Goal: Task Accomplishment & Management: Use online tool/utility

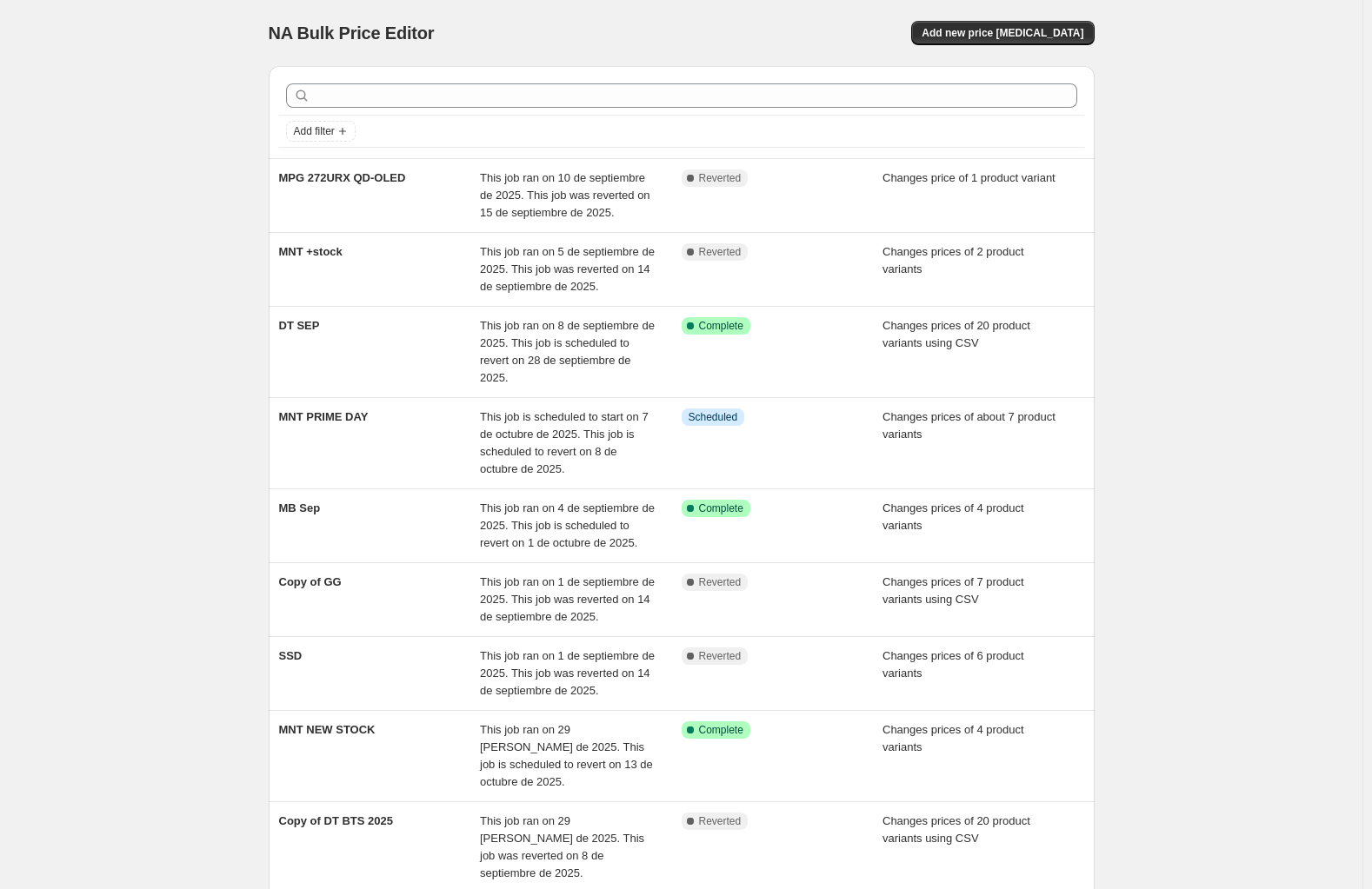
drag, startPoint x: 1190, startPoint y: 102, endPoint x: 984, endPoint y: 48, distance: 213.0
click at [1189, 99] on div "NA Bulk Price Editor. This page is ready NA Bulk Price Editor Add new price cha…" at bounding box center [681, 569] width 1362 height 1139
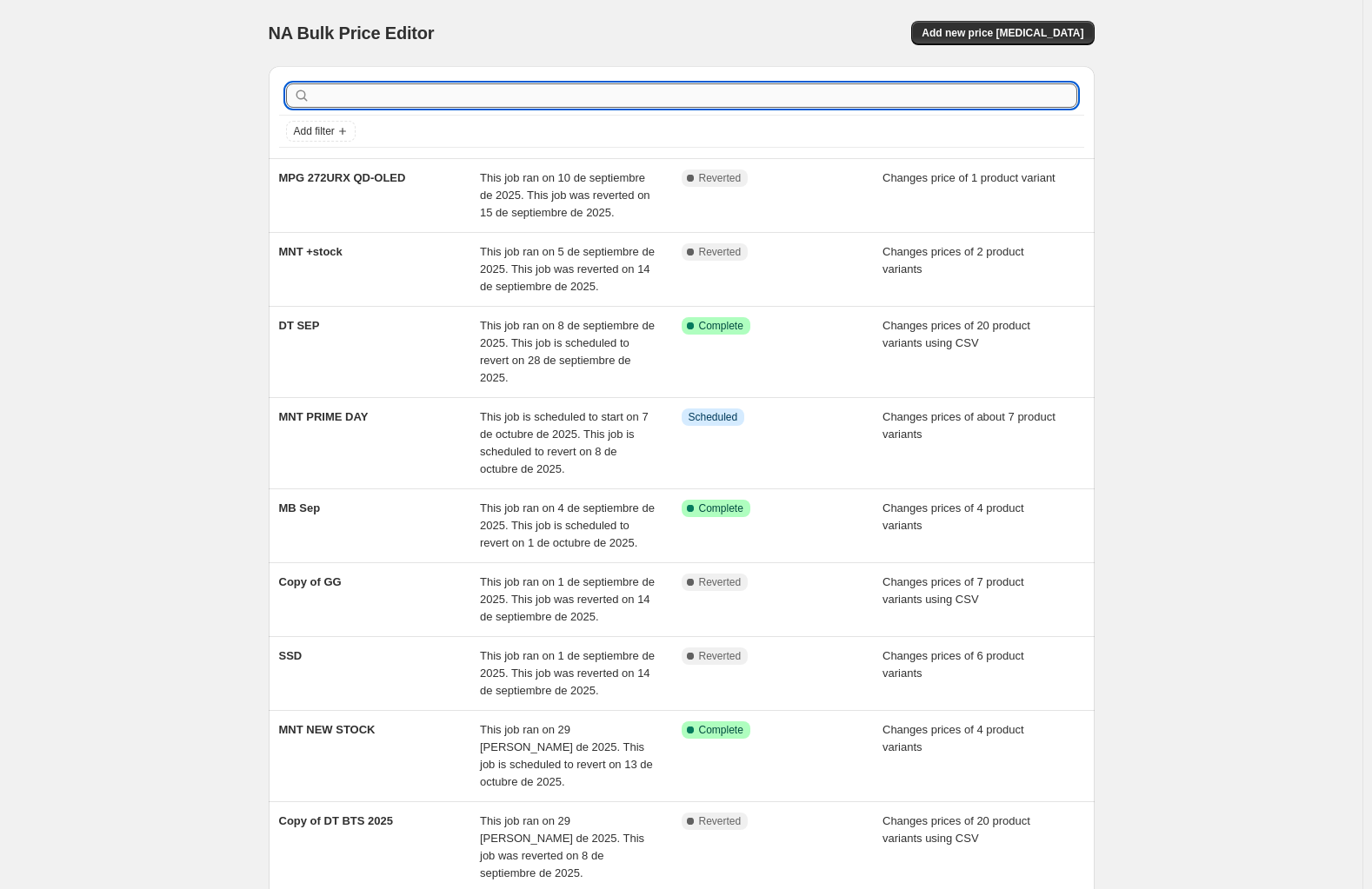
click at [643, 98] on input "text" at bounding box center [695, 95] width 763 height 24
type input "MNT"
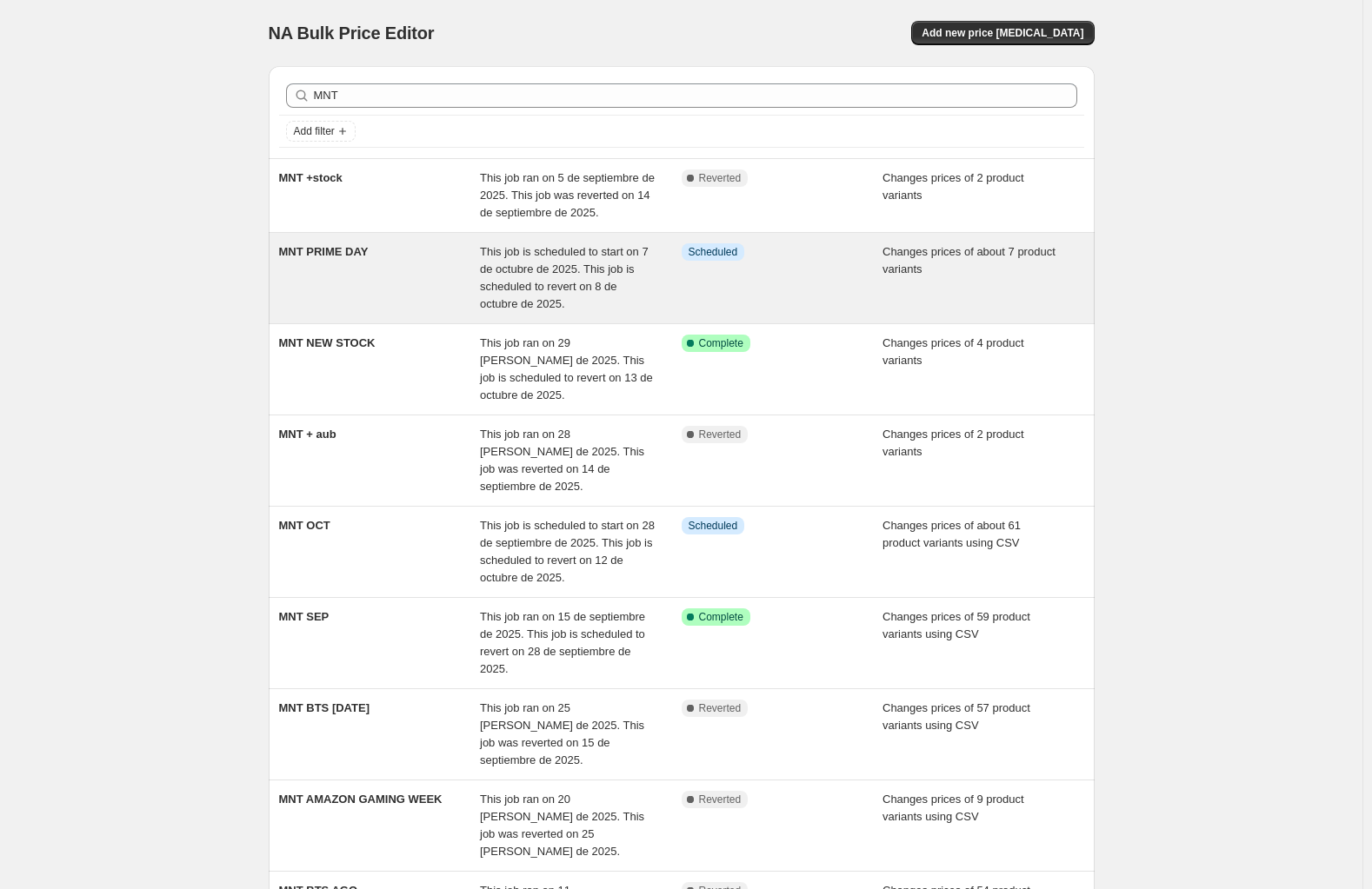
click at [392, 267] on div "MNT PRIME DAY" at bounding box center [379, 278] width 201 height 69
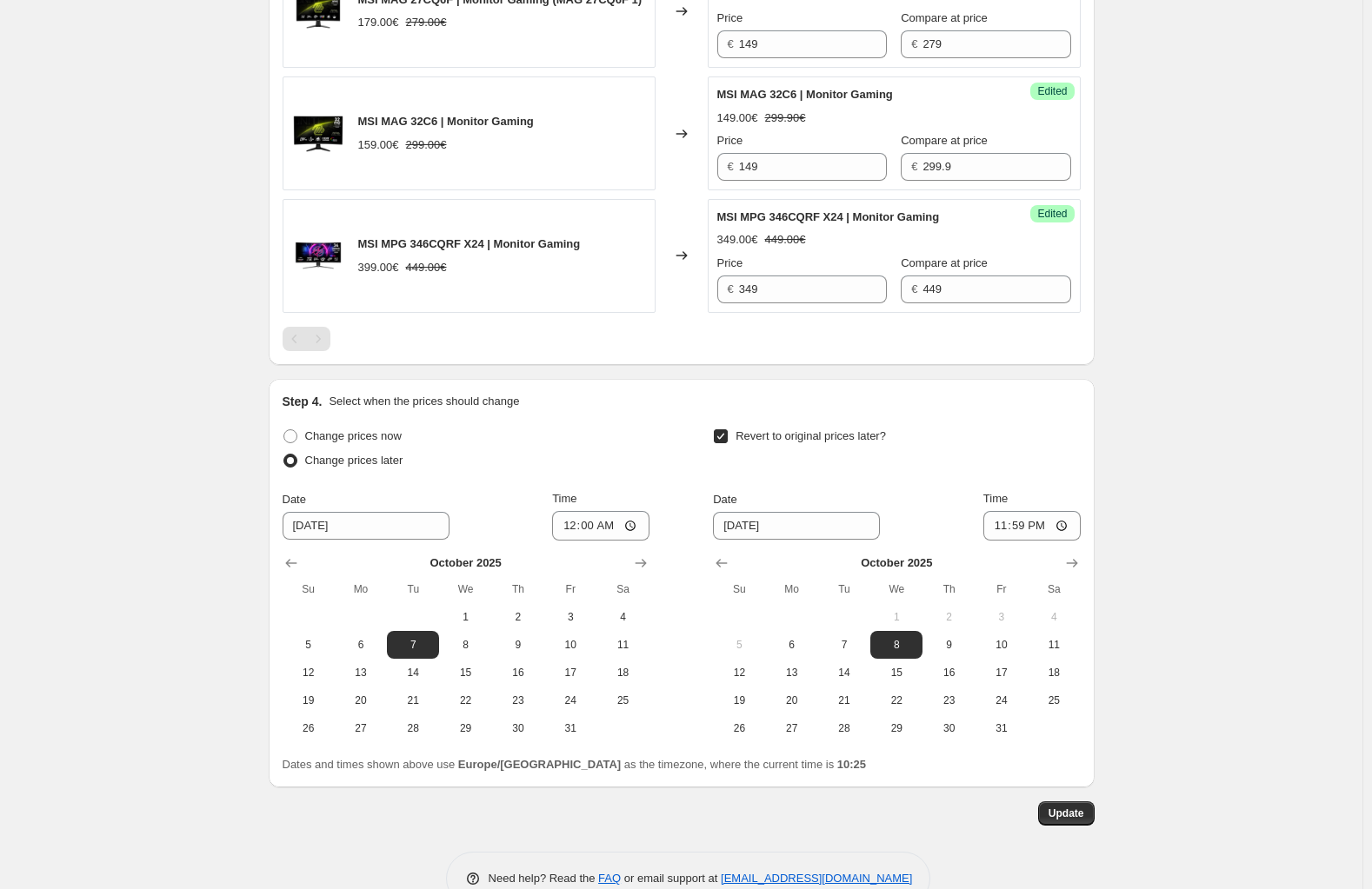
scroll to position [1430, 0]
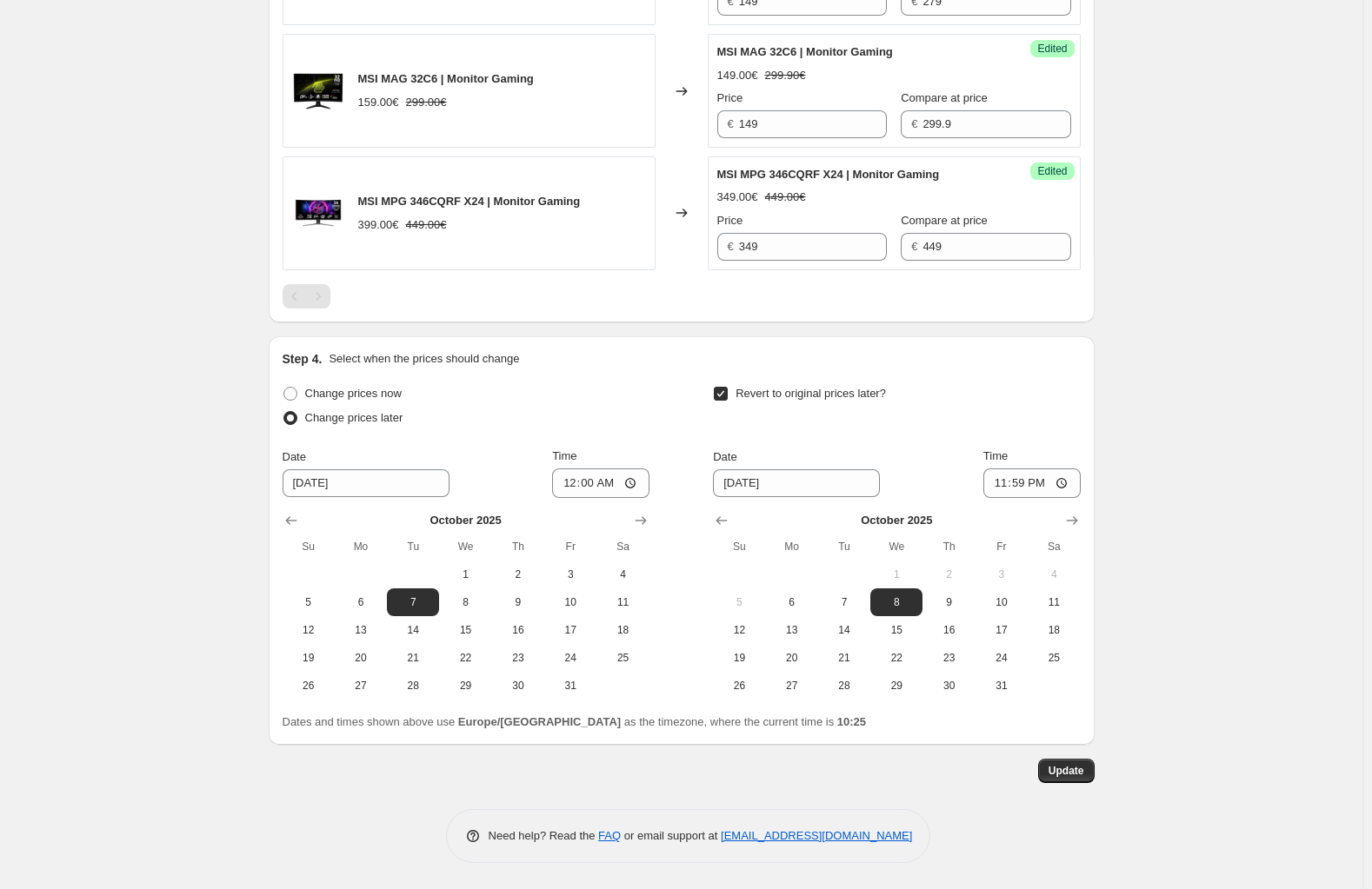
drag, startPoint x: 1240, startPoint y: 492, endPoint x: 1205, endPoint y: 474, distance: 39.4
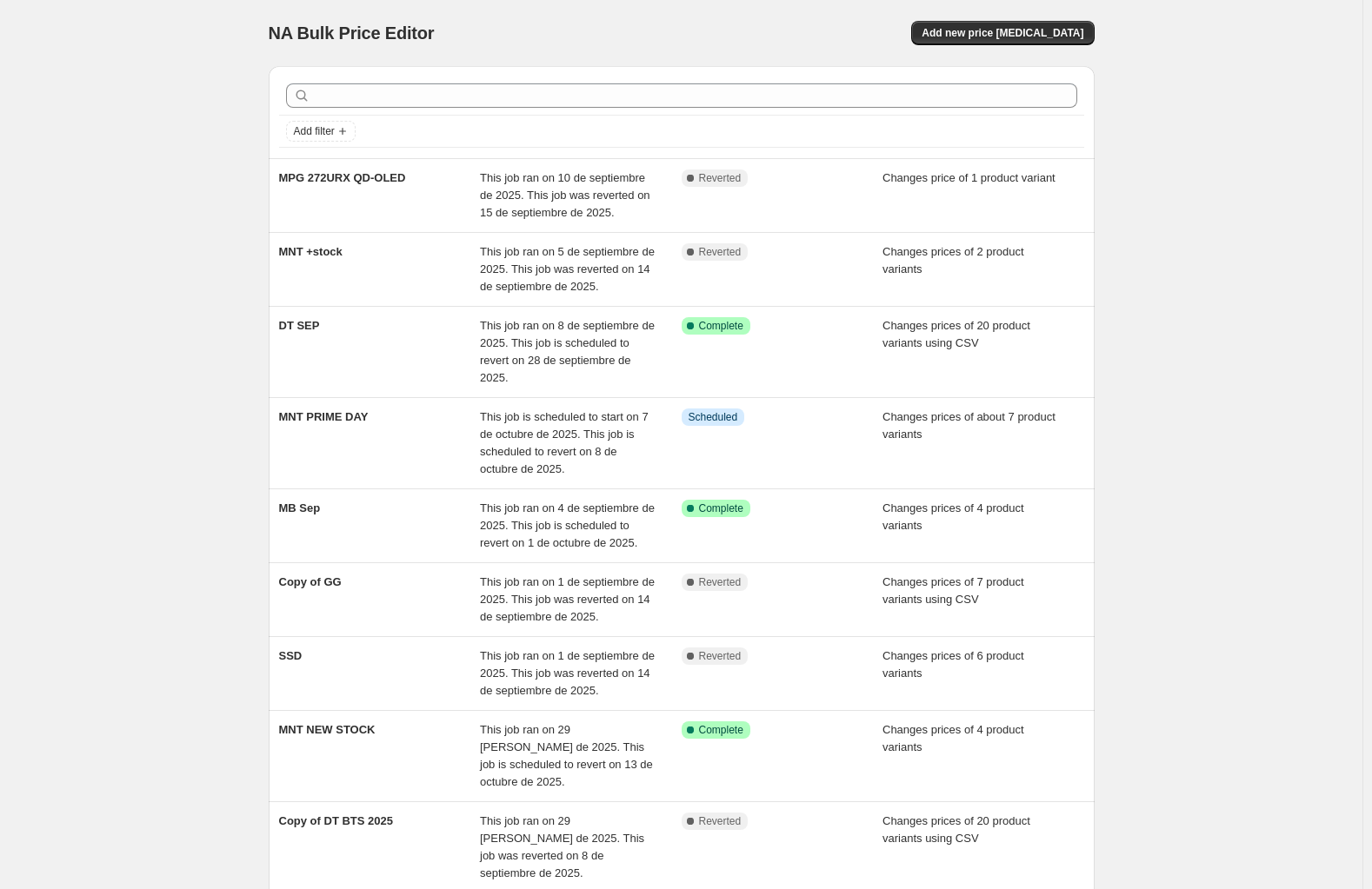
click at [465, 110] on div at bounding box center [681, 95] width 805 height 39
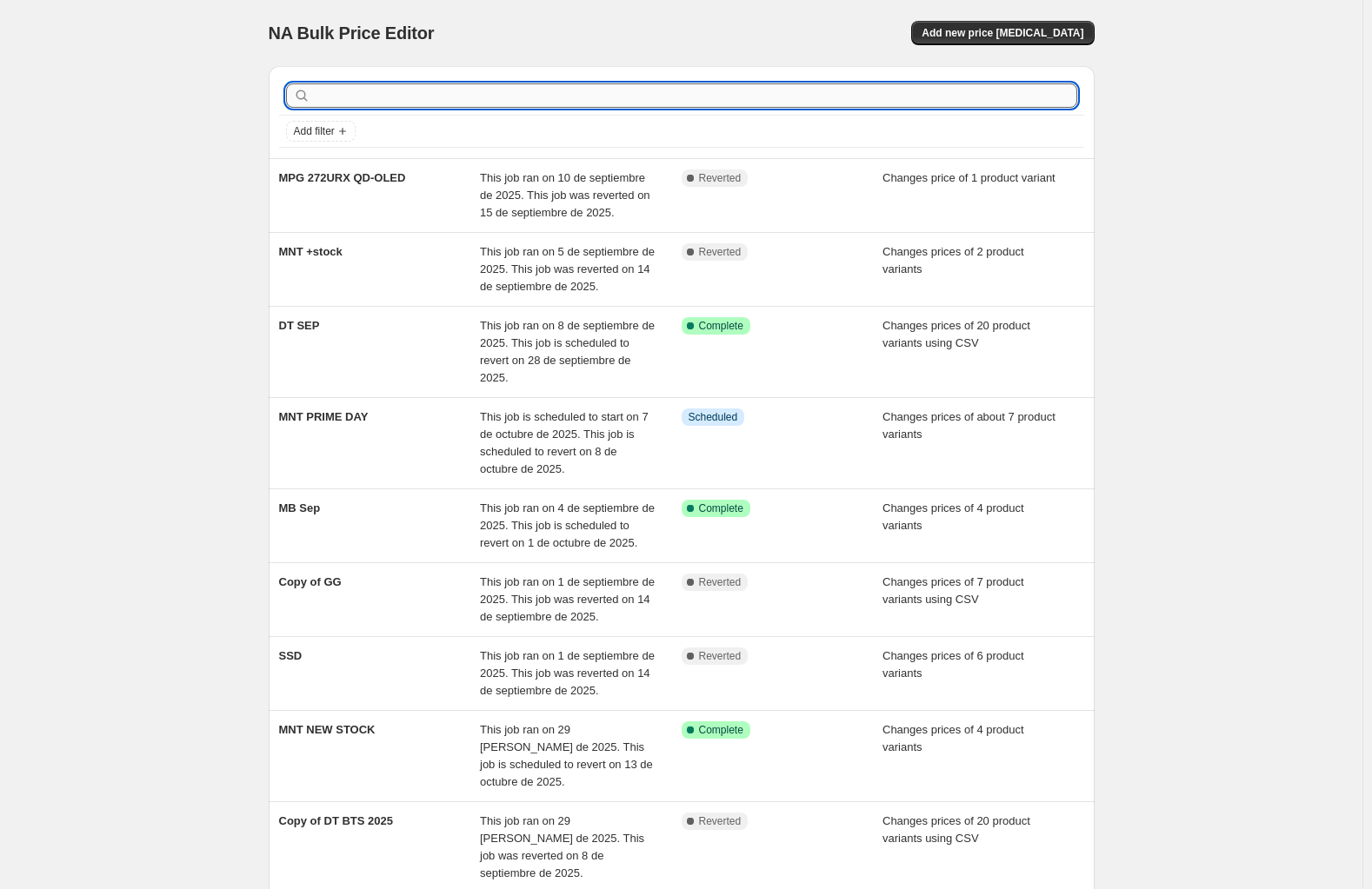
click at [466, 101] on input "text" at bounding box center [695, 95] width 763 height 24
type input "MNT"
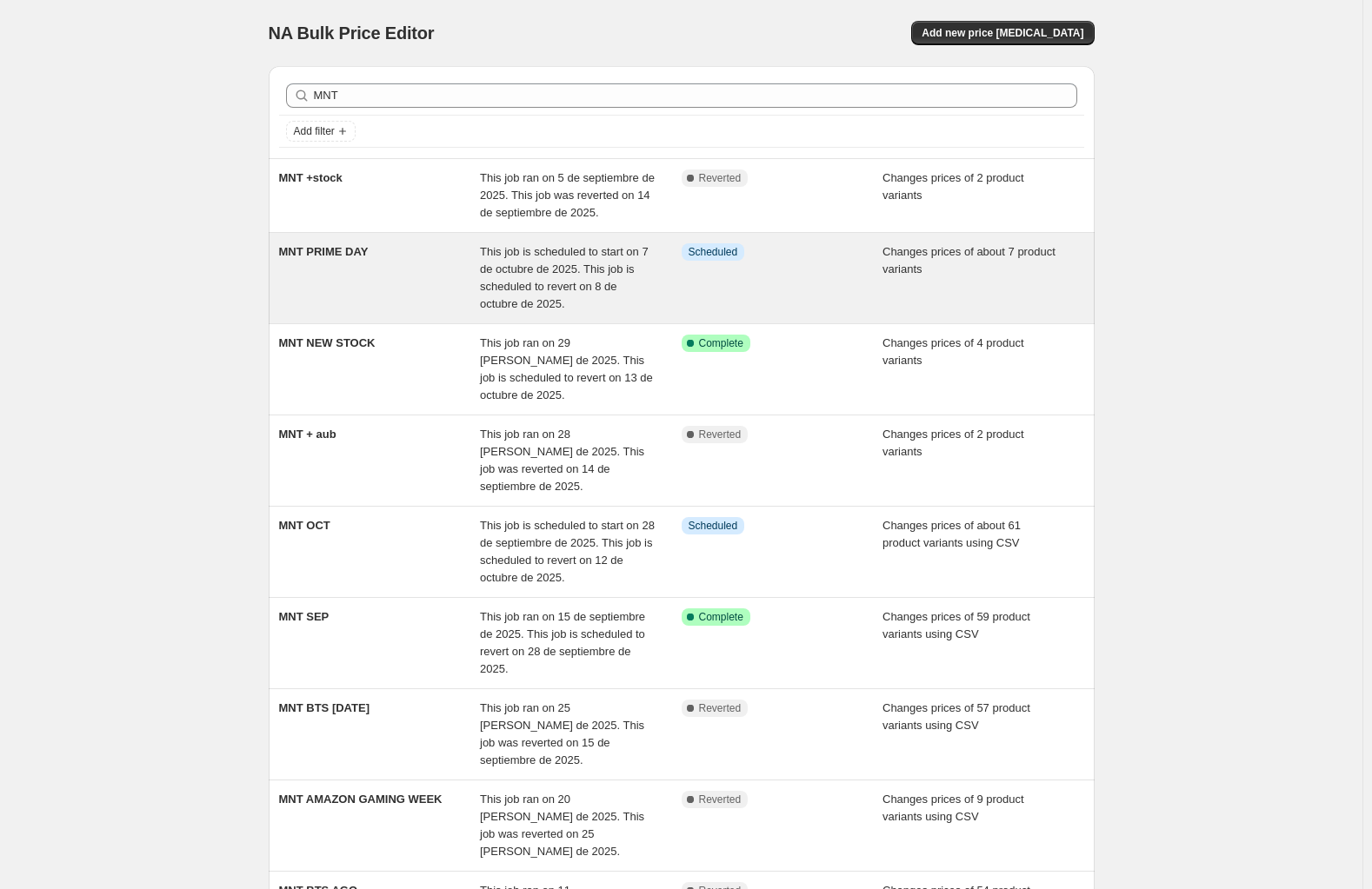
click at [381, 269] on div "MNT PRIME DAY" at bounding box center [379, 278] width 201 height 69
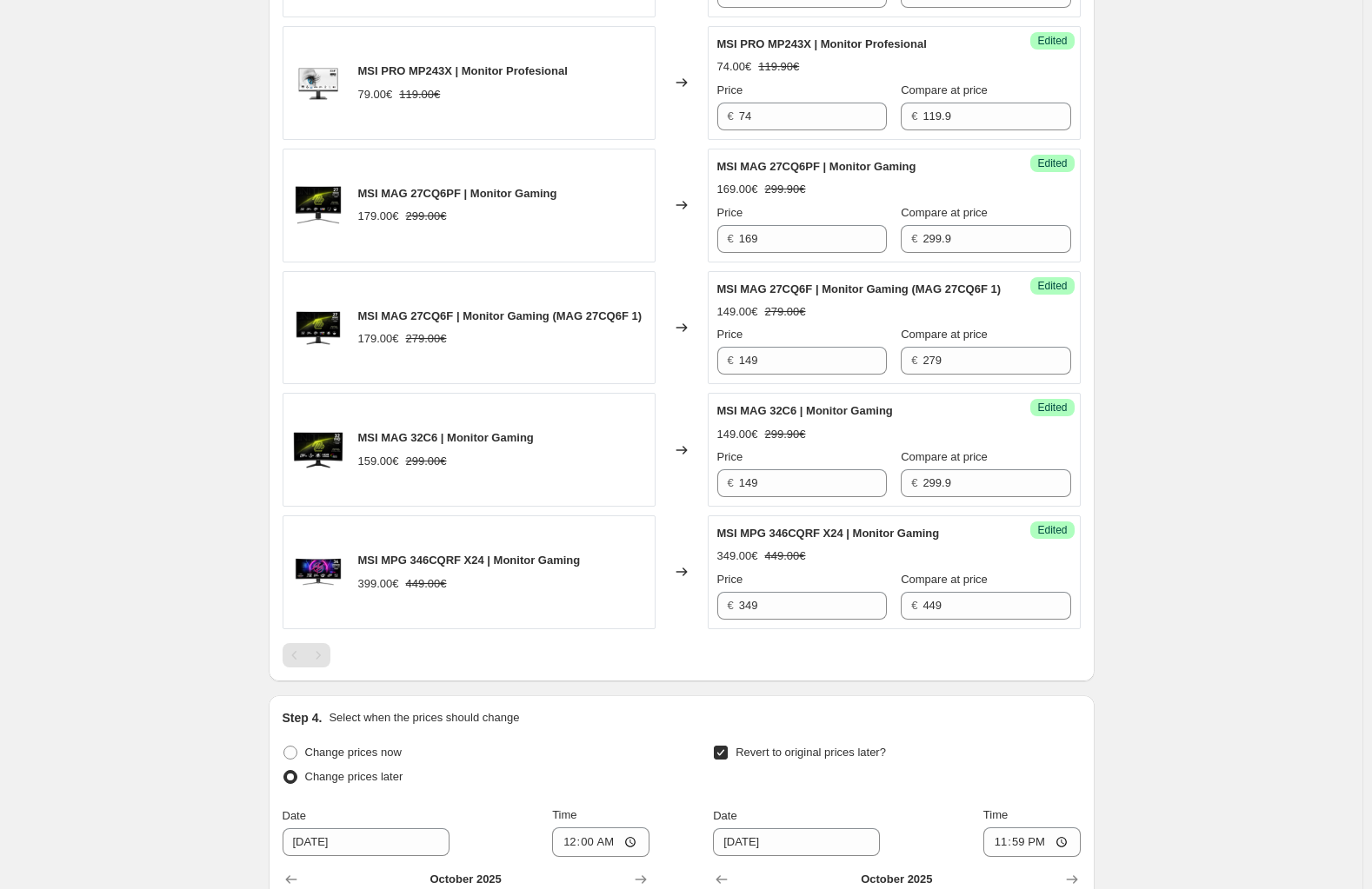
scroll to position [1391, 0]
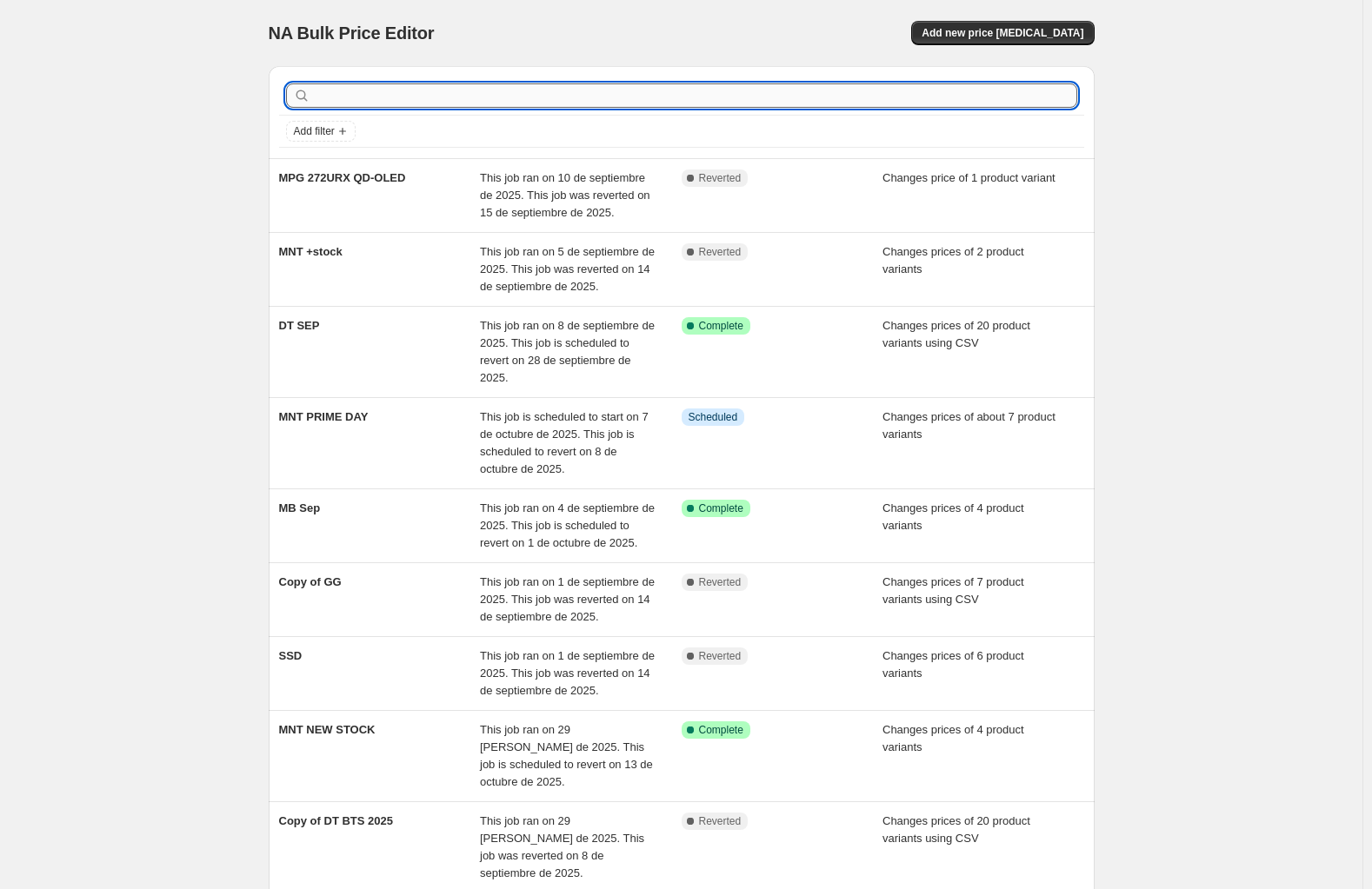
click at [391, 97] on input "text" at bounding box center [695, 95] width 763 height 24
type input "MNT"
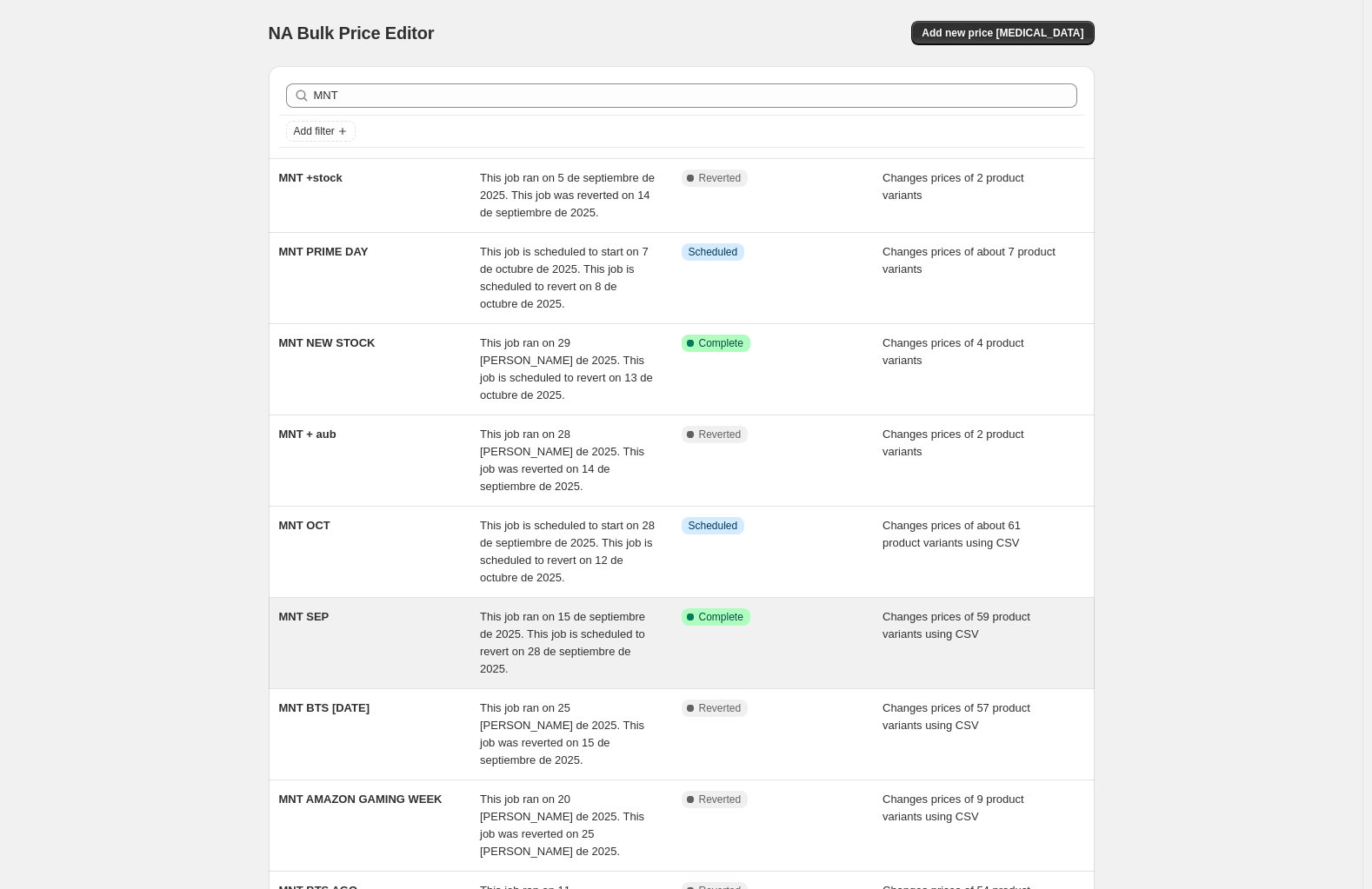
click at [367, 613] on div "MNT SEP" at bounding box center [379, 643] width 201 height 69
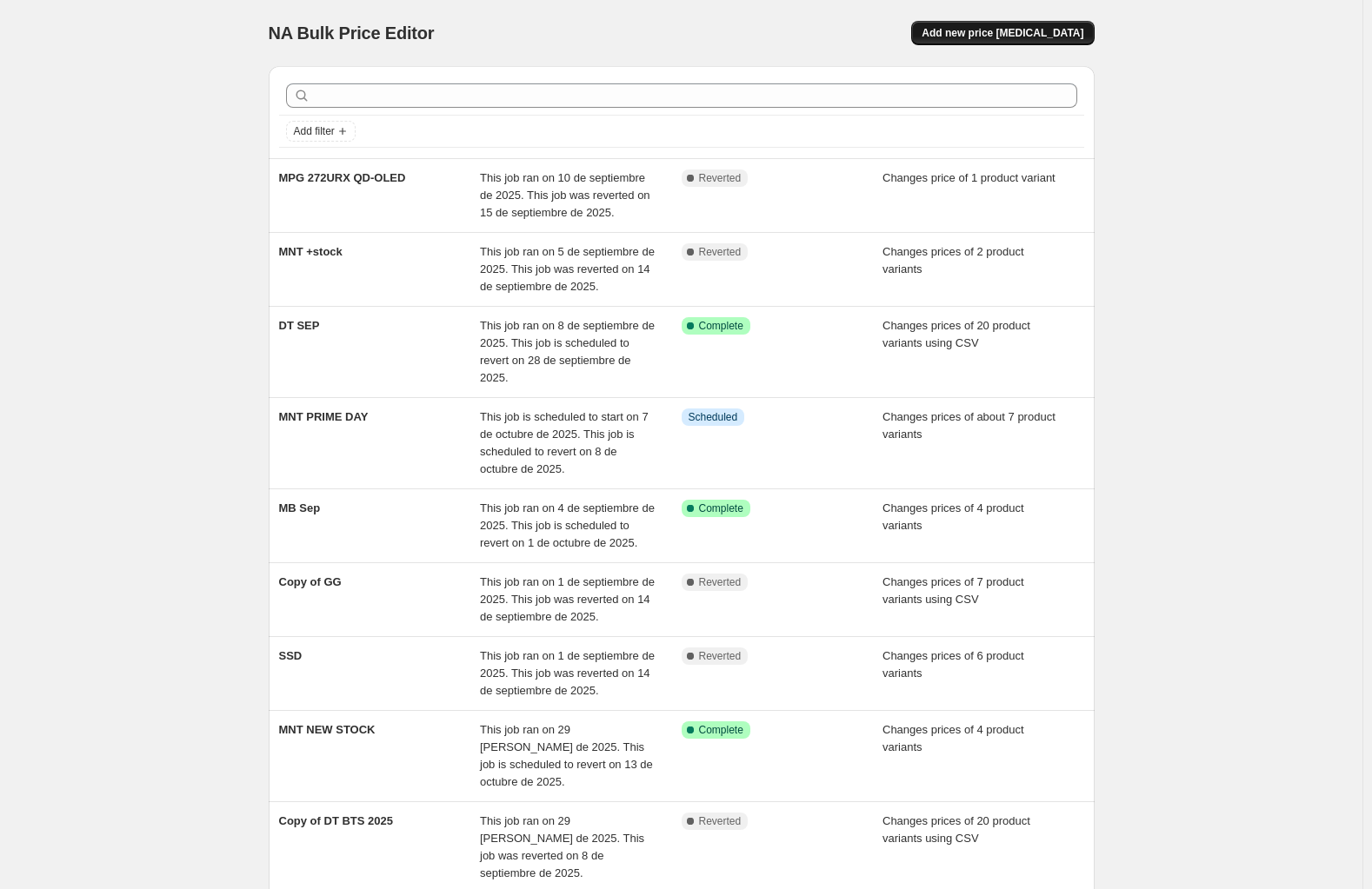
click at [1021, 39] on span "Add new price change job" at bounding box center [1002, 32] width 162 height 13
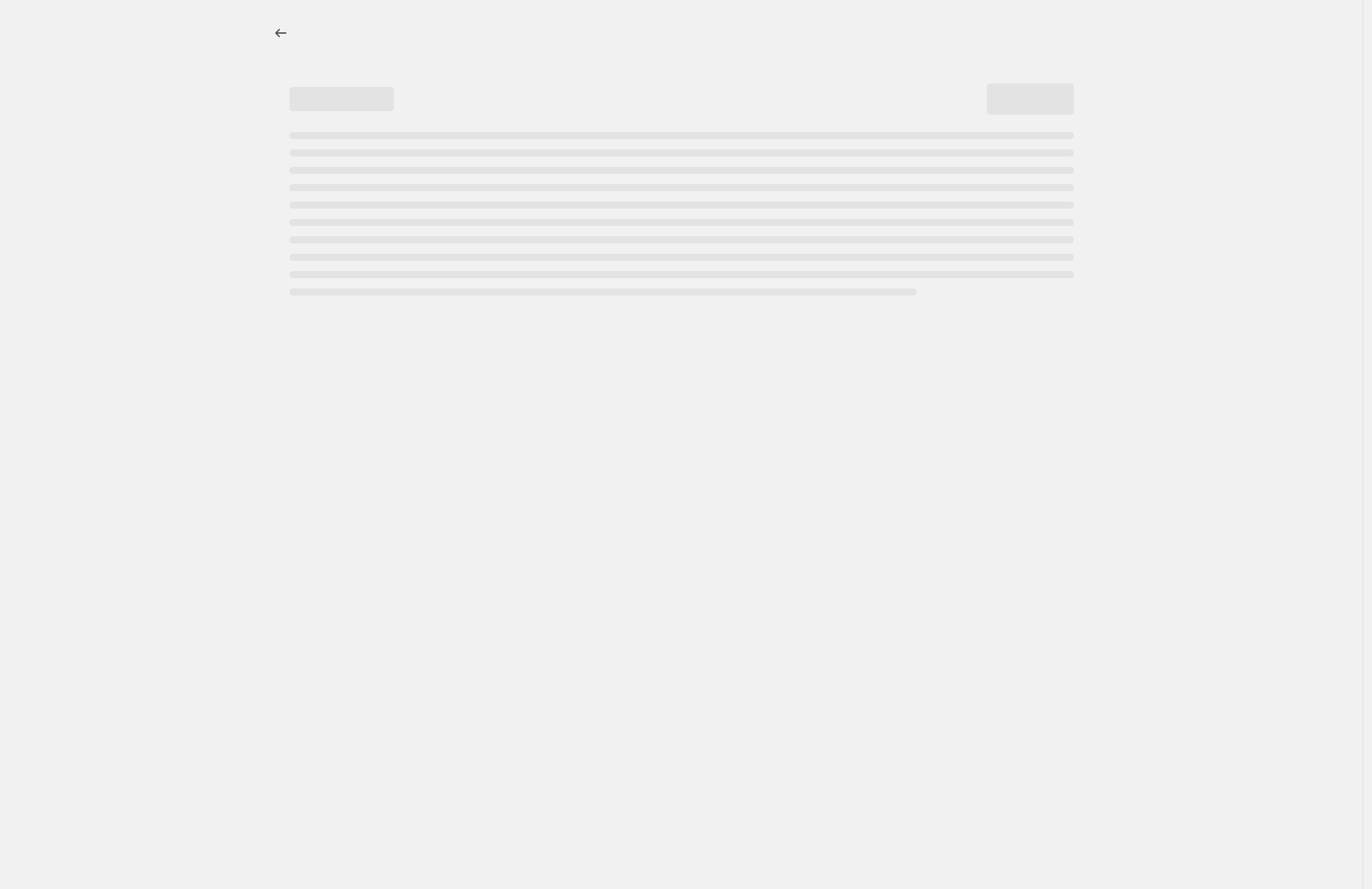
select select "percentage"
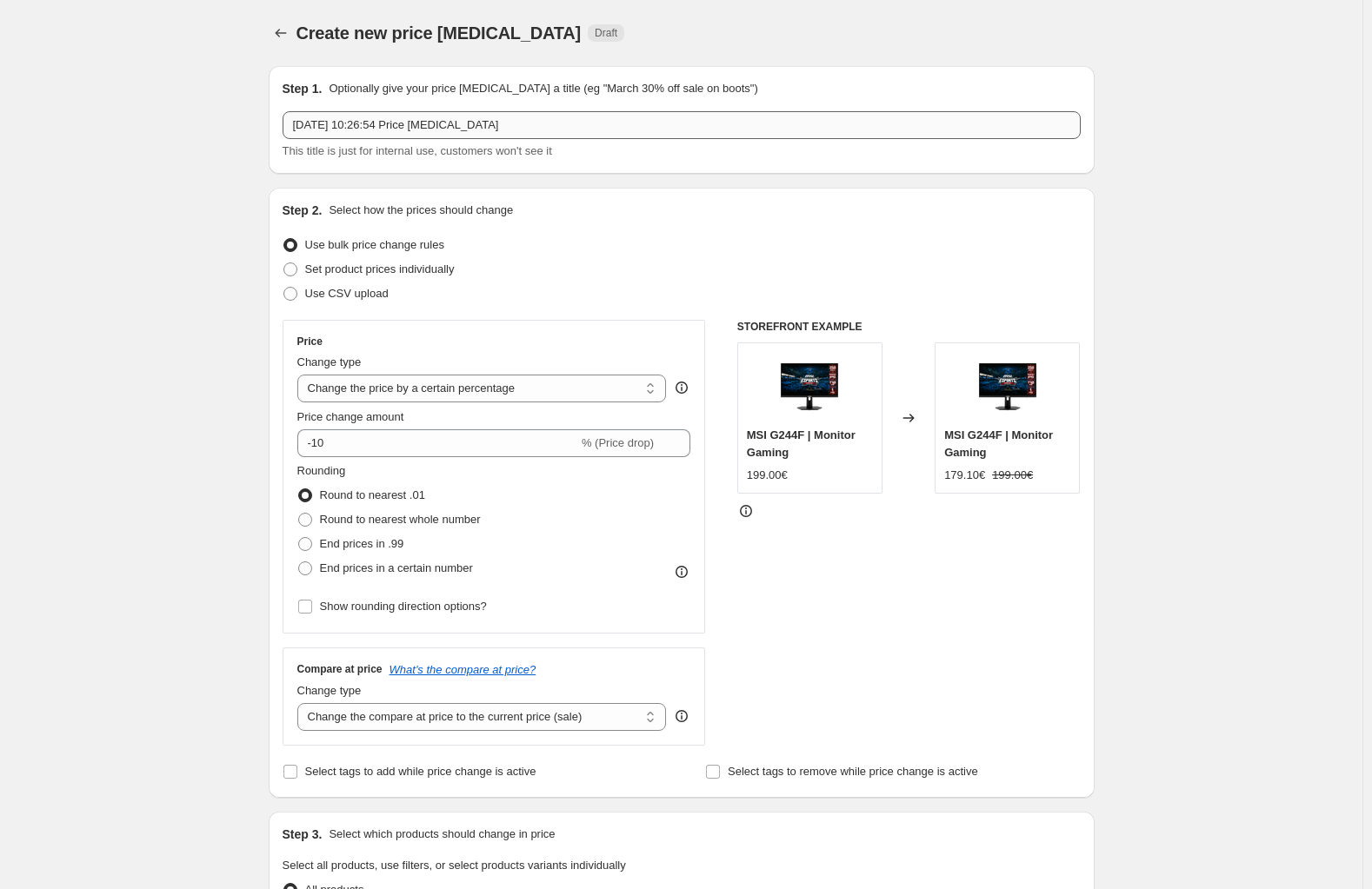
click at [424, 122] on input "15 sept 2025, 10:26:54 Price change job" at bounding box center [682, 125] width 798 height 28
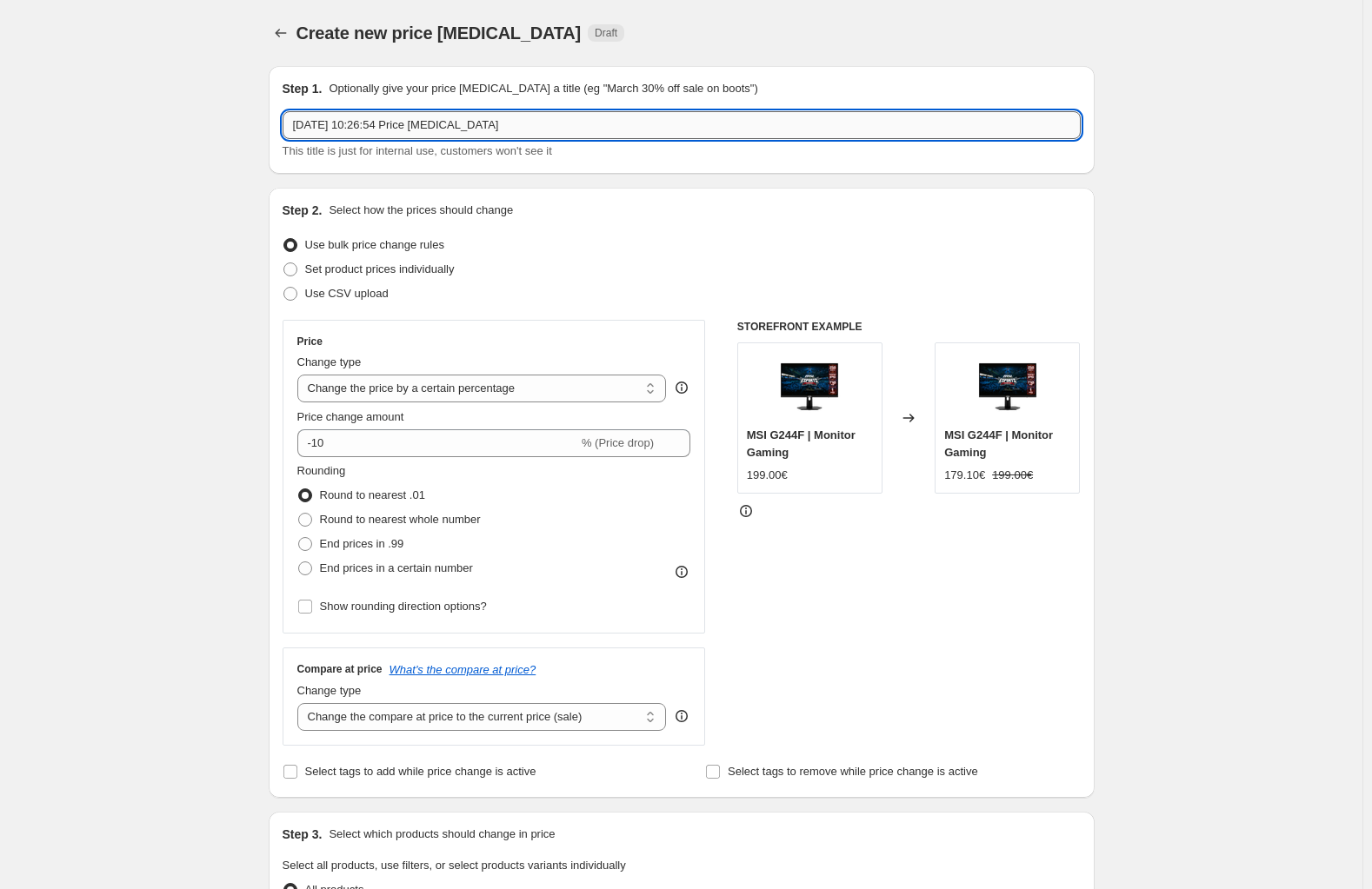
click at [424, 122] on input "15 sept 2025, 10:26:54 Price change job" at bounding box center [682, 125] width 798 height 28
click at [437, 115] on input "mnt" at bounding box center [682, 125] width 798 height 28
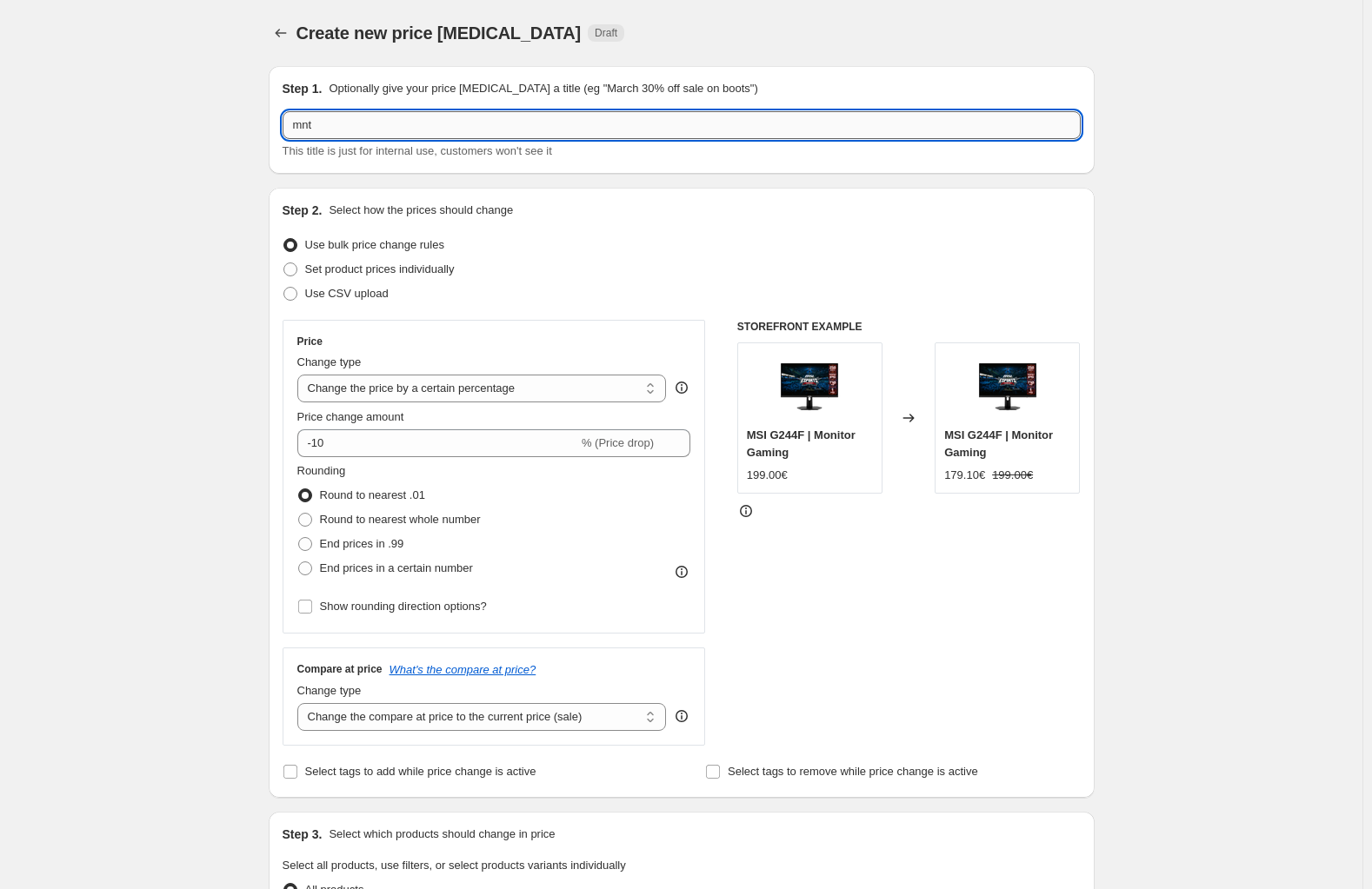
paste input "9S6-3CD39T-025"
click at [380, 129] on input "9S6-3CD39T-025" at bounding box center [682, 125] width 798 height 28
paste input "MSI G272QPF E2"
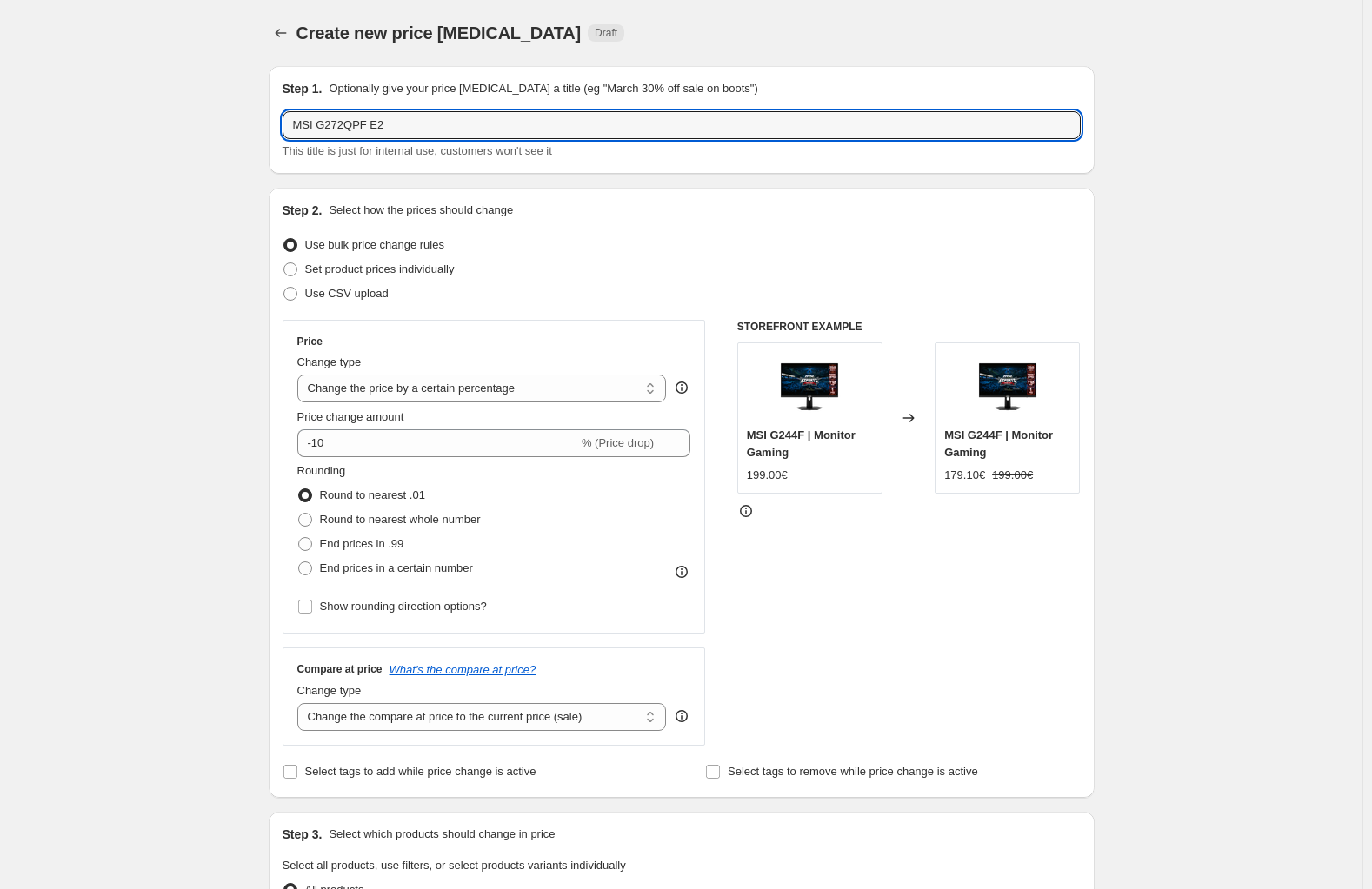
type input "MSI G272QPF E2"
click at [358, 266] on span "Set product prices individually" at bounding box center [379, 269] width 149 height 13
click at [284, 263] on input "Set product prices individually" at bounding box center [283, 262] width 1 height 1
radio input "true"
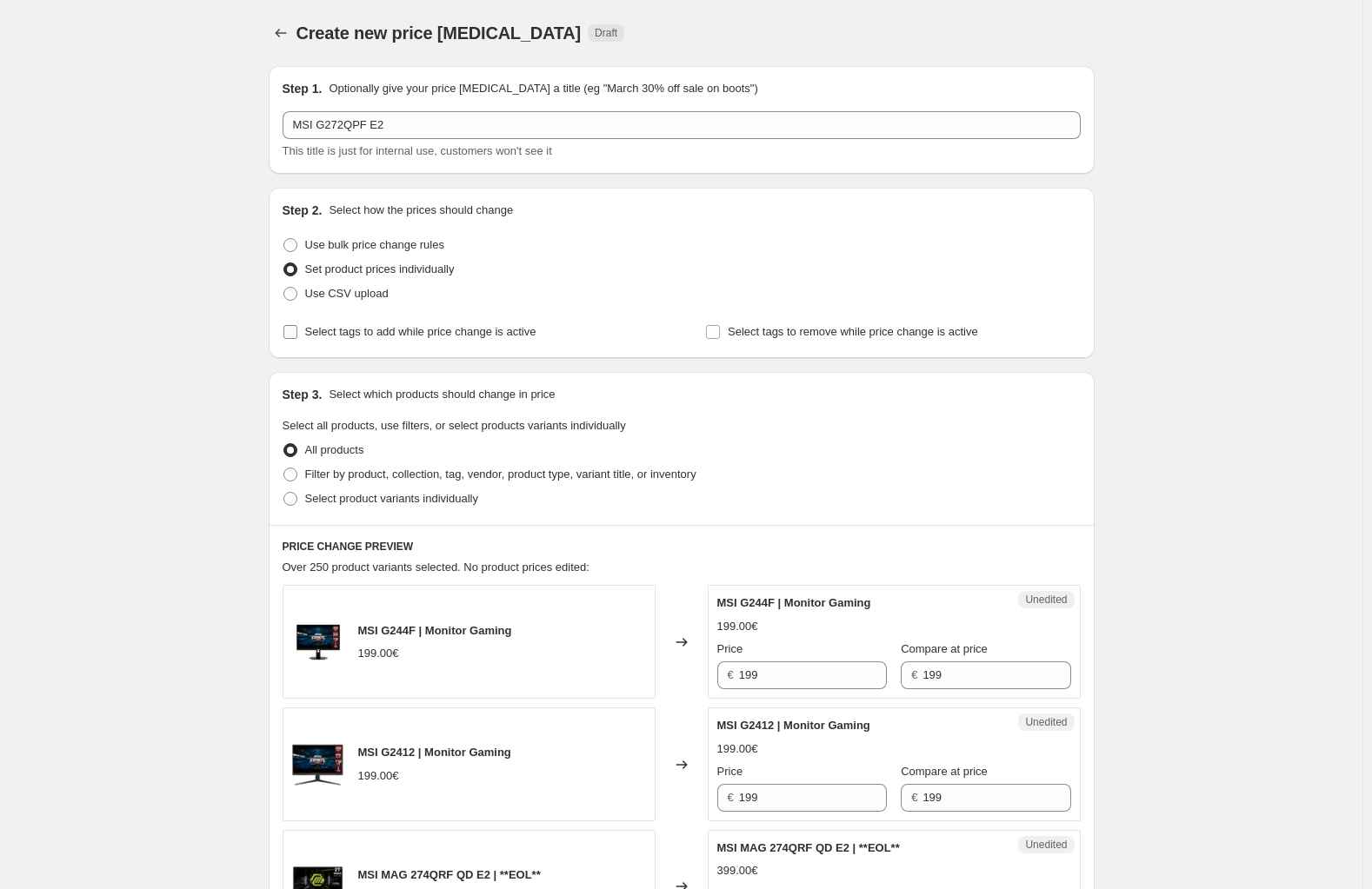
drag, startPoint x: 379, startPoint y: 338, endPoint x: 396, endPoint y: 334, distance: 17.5
click at [380, 338] on span "Select tags to add while price change is active" at bounding box center [420, 332] width 231 height 13
click at [298, 338] on input "Select tags to add while price change is active" at bounding box center [290, 332] width 13 height 13
checkbox input "true"
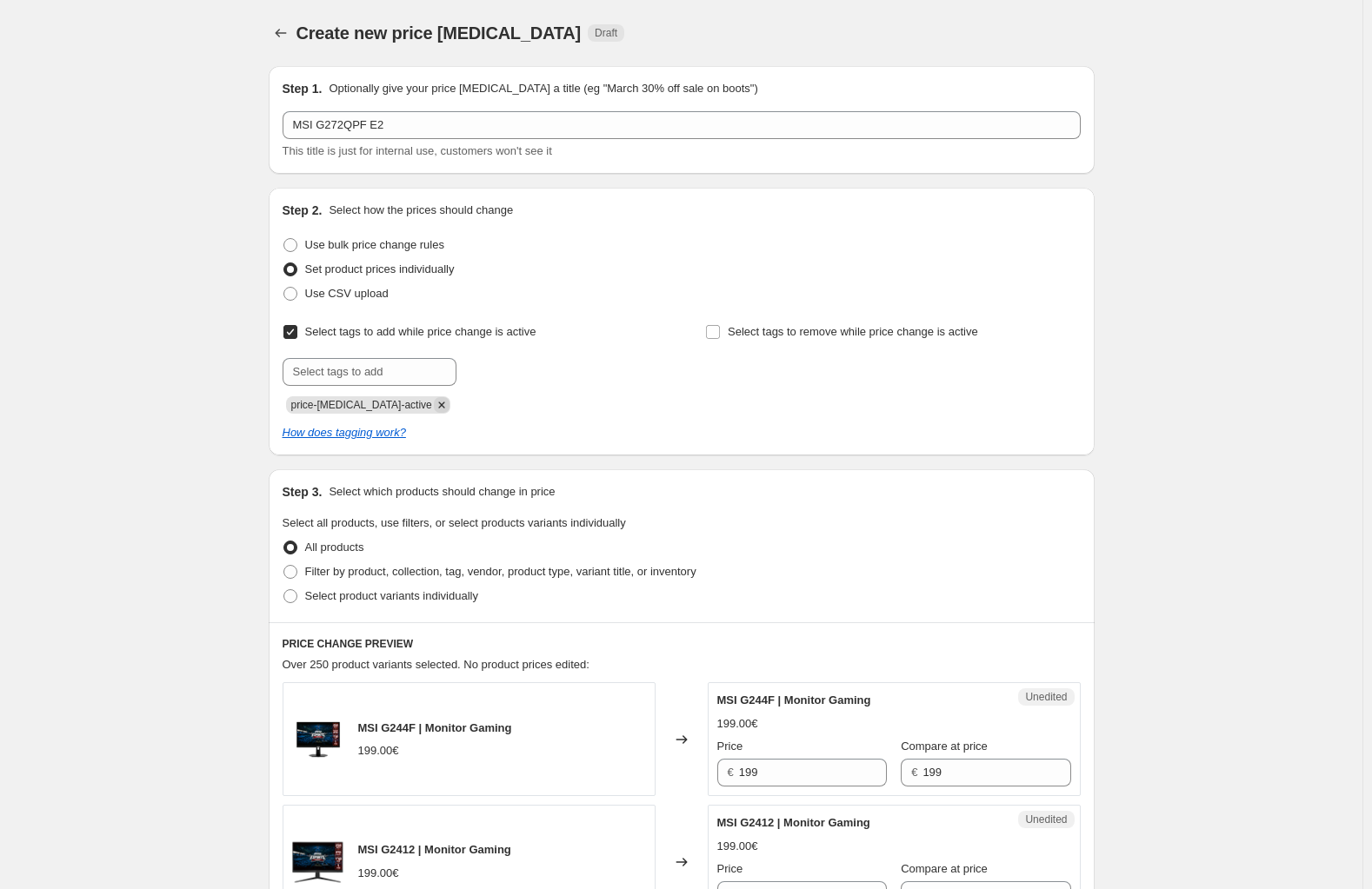
click at [438, 404] on icon "Remove price-change-job-active" at bounding box center [441, 404] width 6 height 6
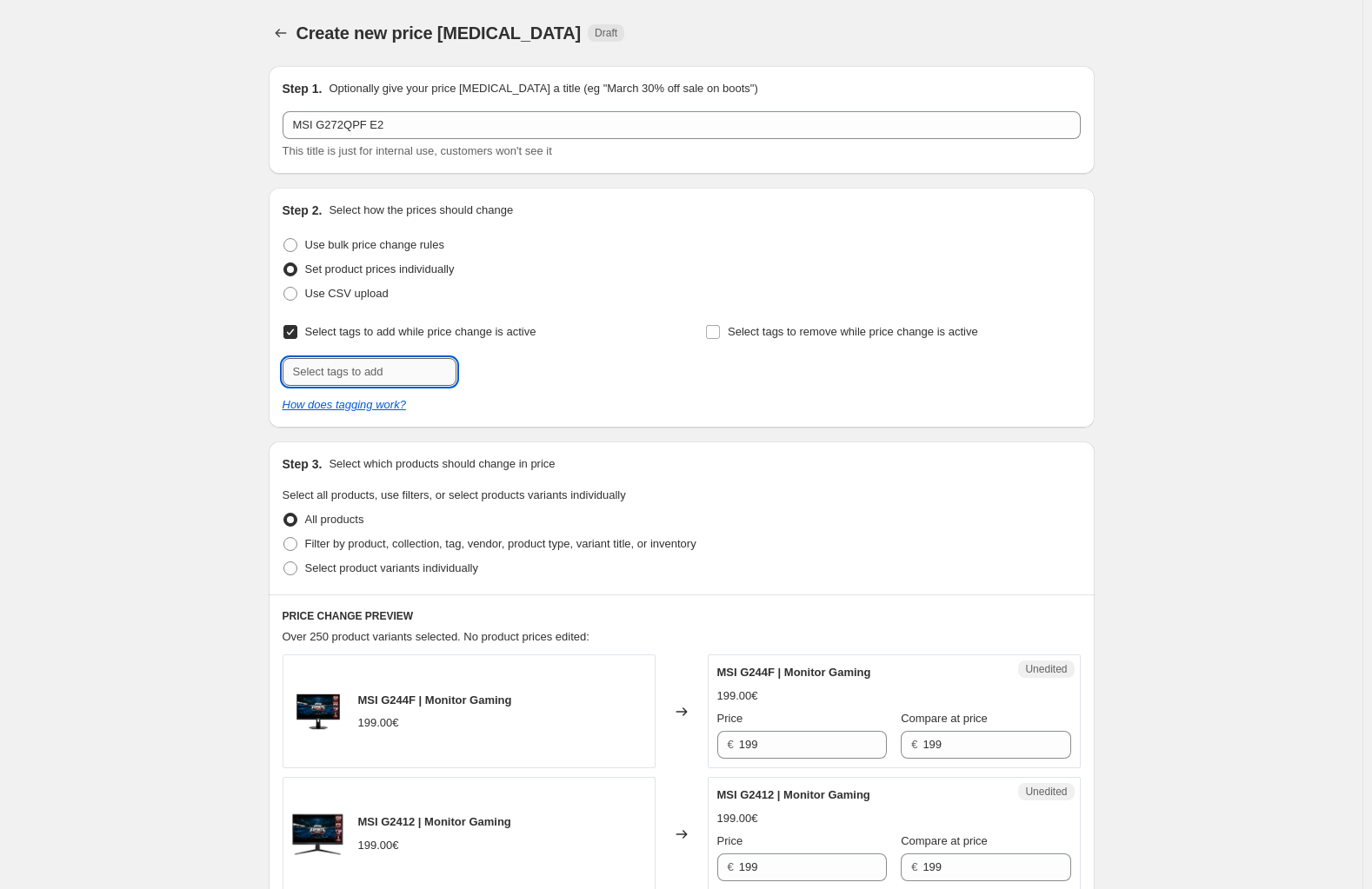
click at [400, 379] on input "text" at bounding box center [369, 371] width 174 height 28
type input "offer"
click at [491, 367] on b "Add" at bounding box center [481, 370] width 20 height 13
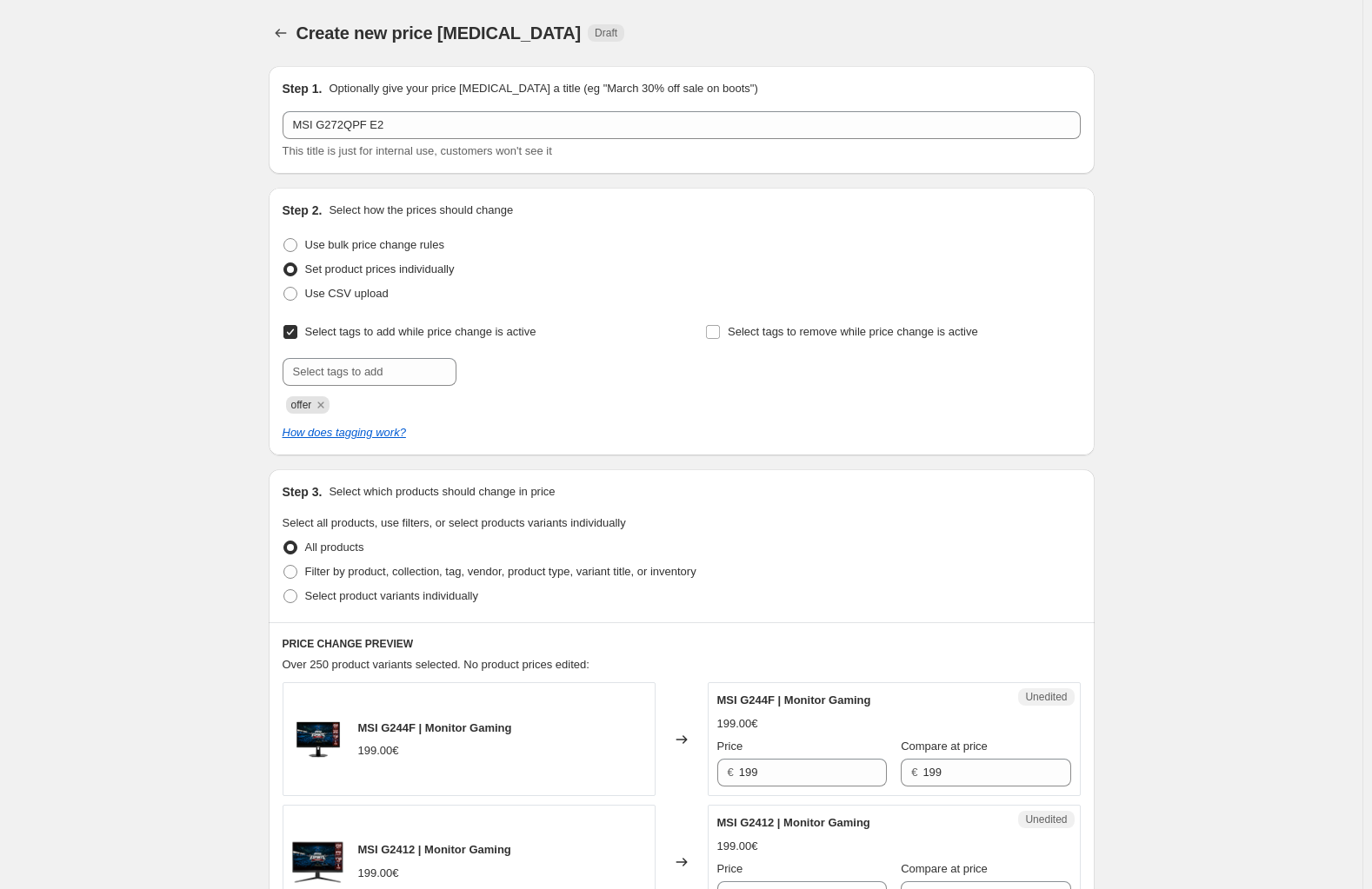
drag, startPoint x: 123, startPoint y: 435, endPoint x: 216, endPoint y: 450, distance: 94.2
click at [423, 602] on span "Select product variants individually" at bounding box center [391, 596] width 173 height 13
click at [284, 590] on input "Select product variants individually" at bounding box center [283, 590] width 1 height 1
radio input "true"
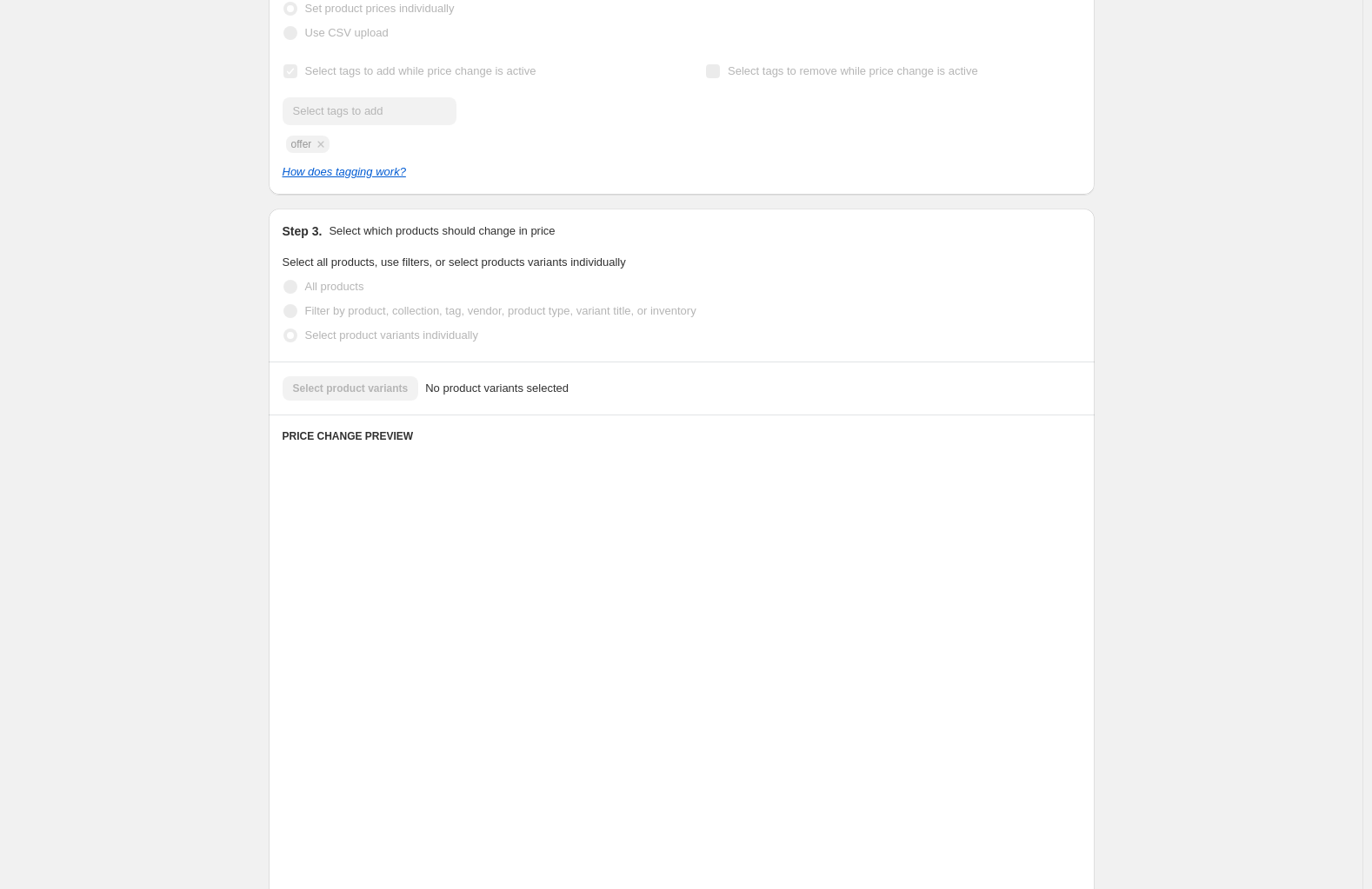
scroll to position [120, 0]
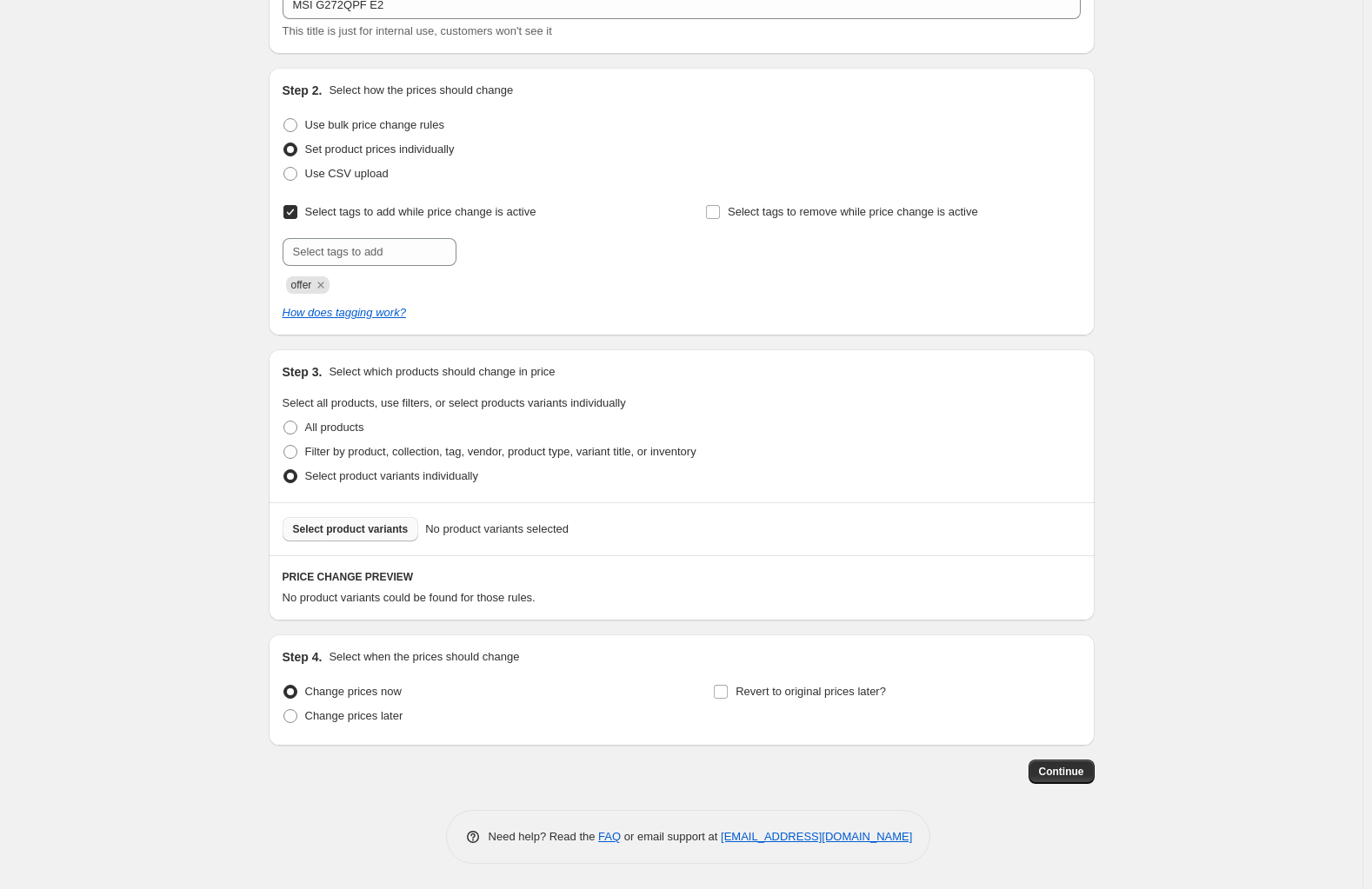
click at [372, 534] on span "Select product variants" at bounding box center [351, 529] width 116 height 13
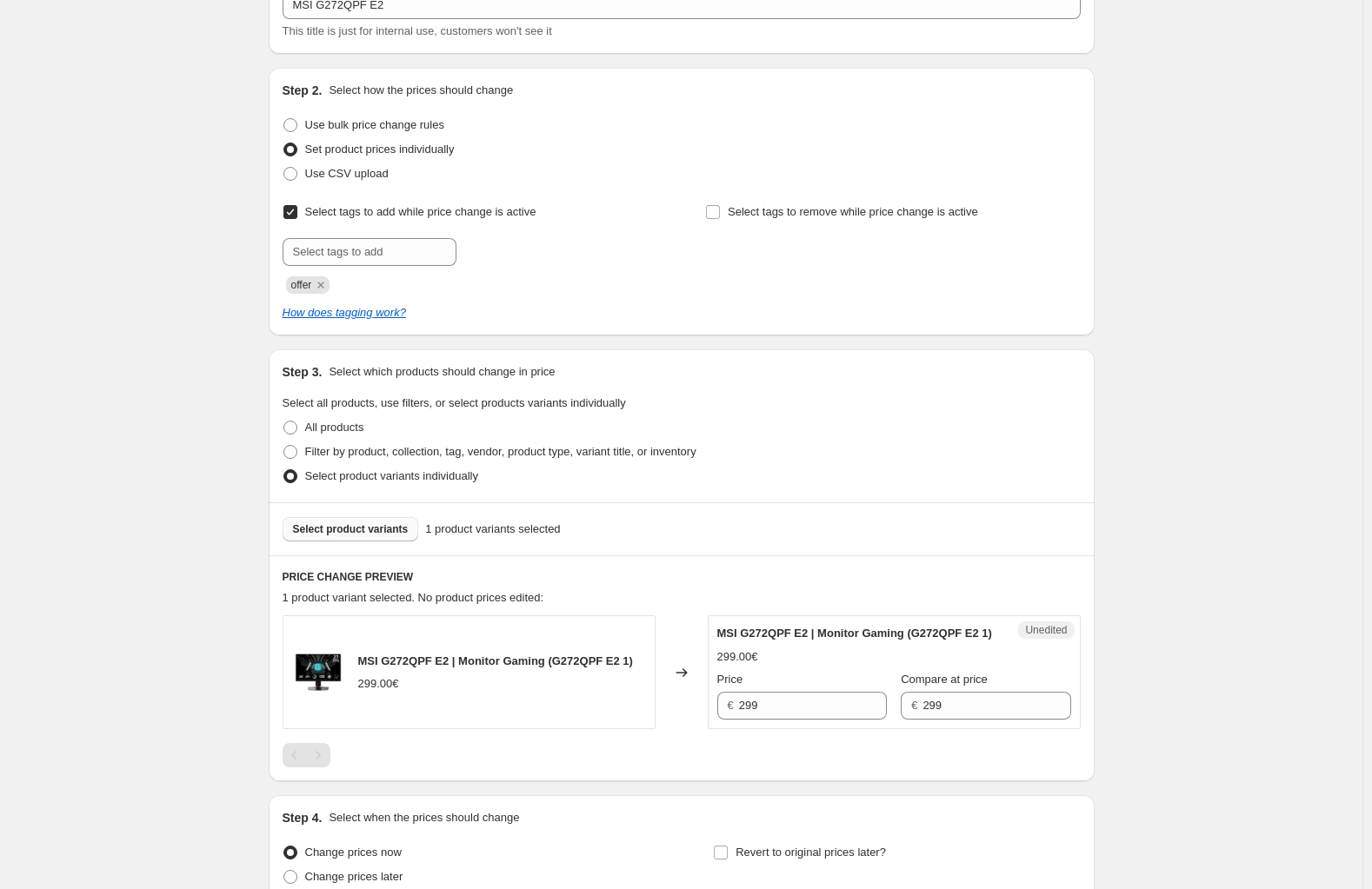
scroll to position [298, 0]
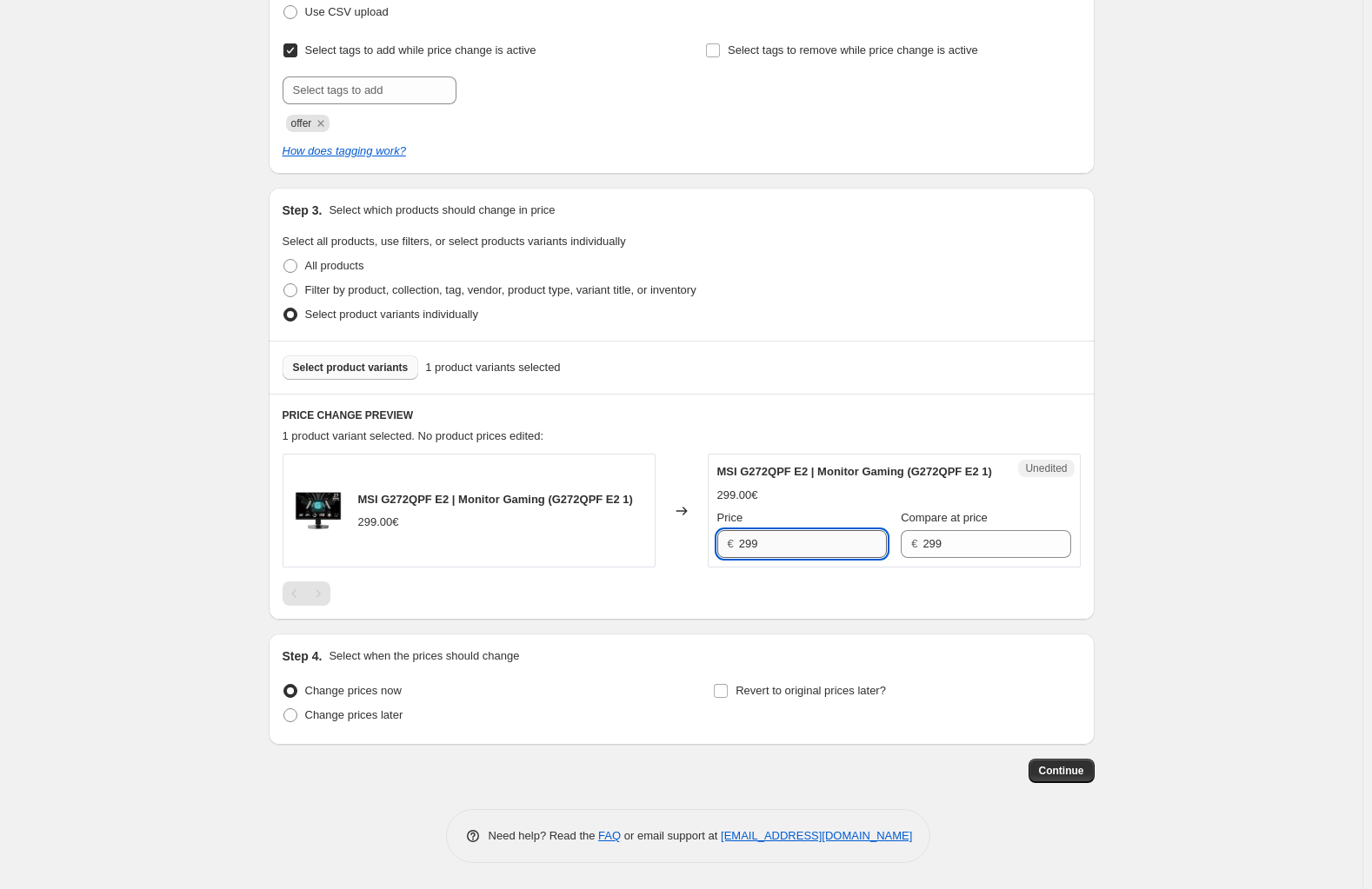
click at [788, 547] on input "299" at bounding box center [813, 544] width 147 height 28
type input "199"
click at [758, 688] on span "Revert to original prices later?" at bounding box center [810, 690] width 150 height 13
click at [727, 688] on input "Revert to original prices later?" at bounding box center [720, 690] width 13 height 13
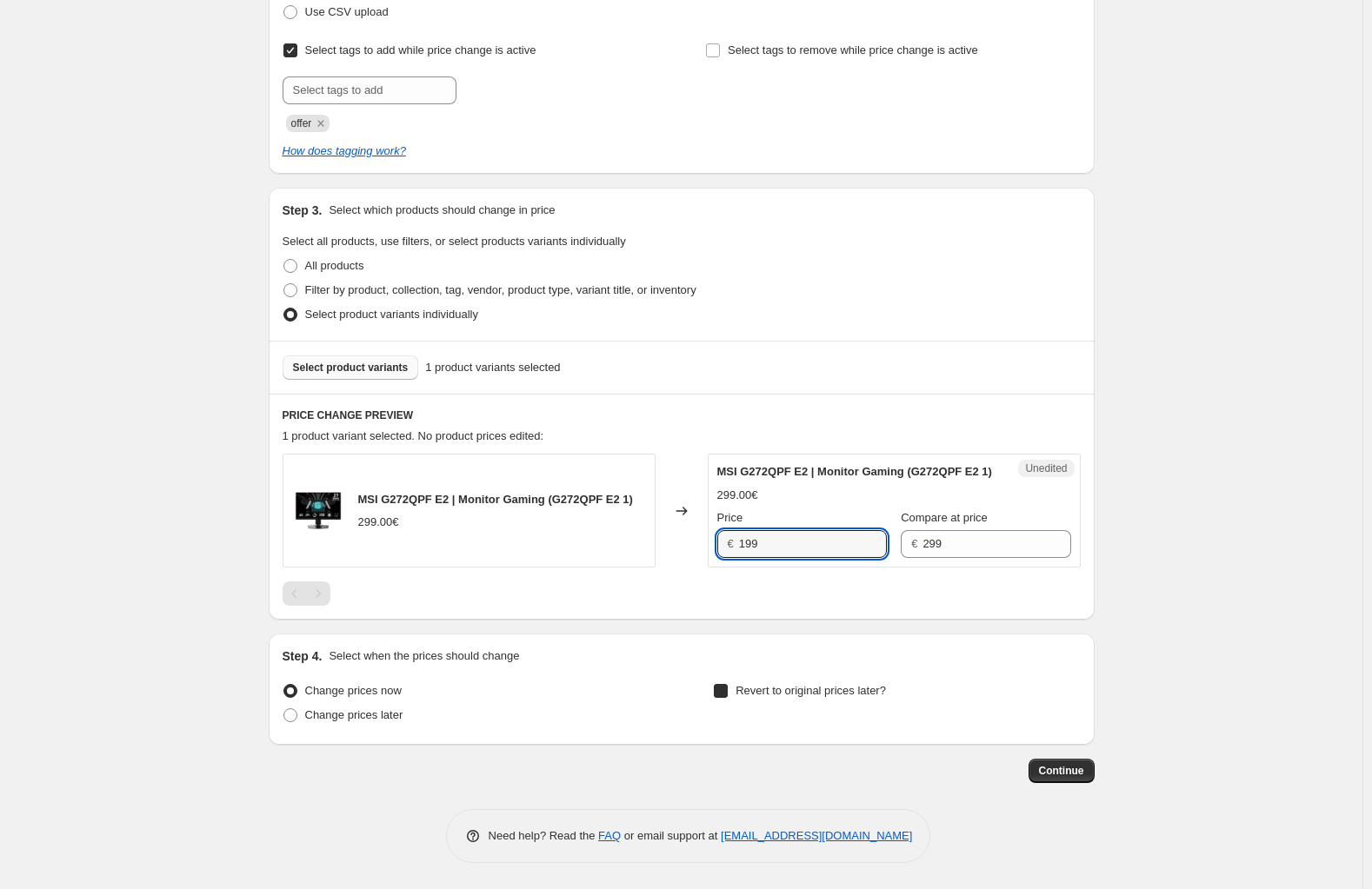
checkbox input "true"
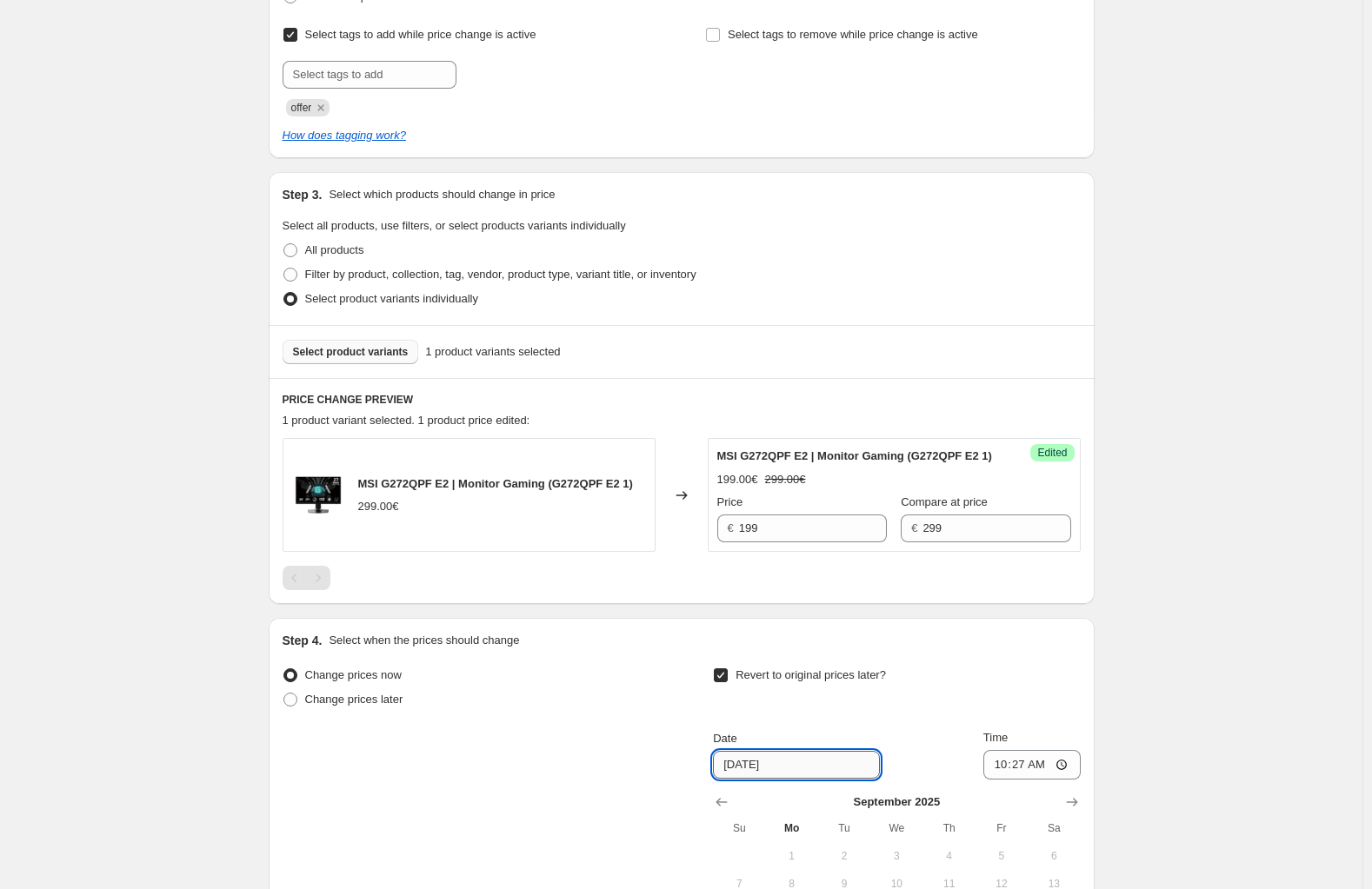
click at [771, 774] on input "9/22/2025" at bounding box center [797, 764] width 167 height 28
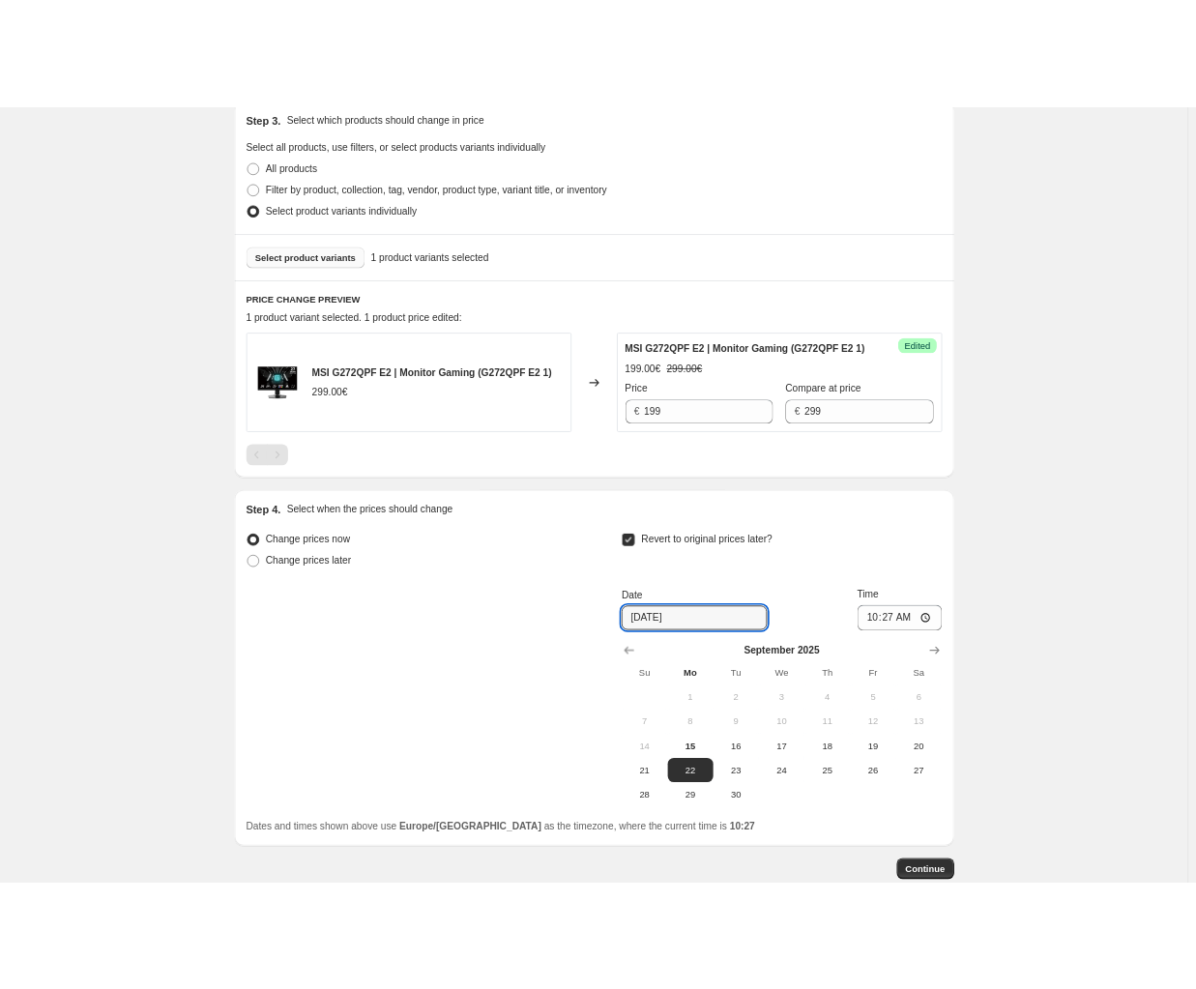
scroll to position [661, 0]
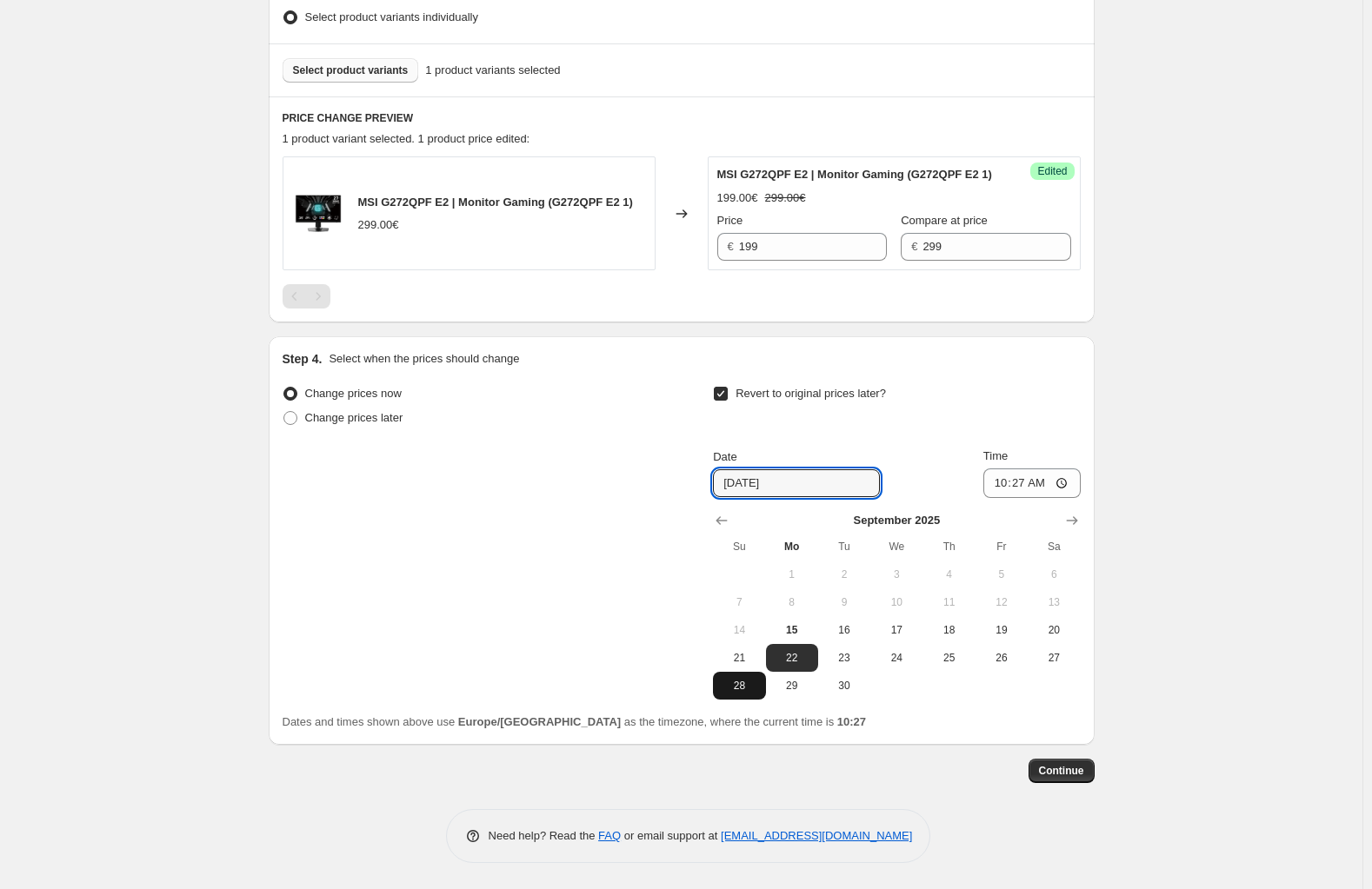
click at [747, 682] on span "28" at bounding box center [739, 685] width 39 height 13
click at [1047, 661] on span "27" at bounding box center [1054, 657] width 39 height 13
type input "9/27/2025"
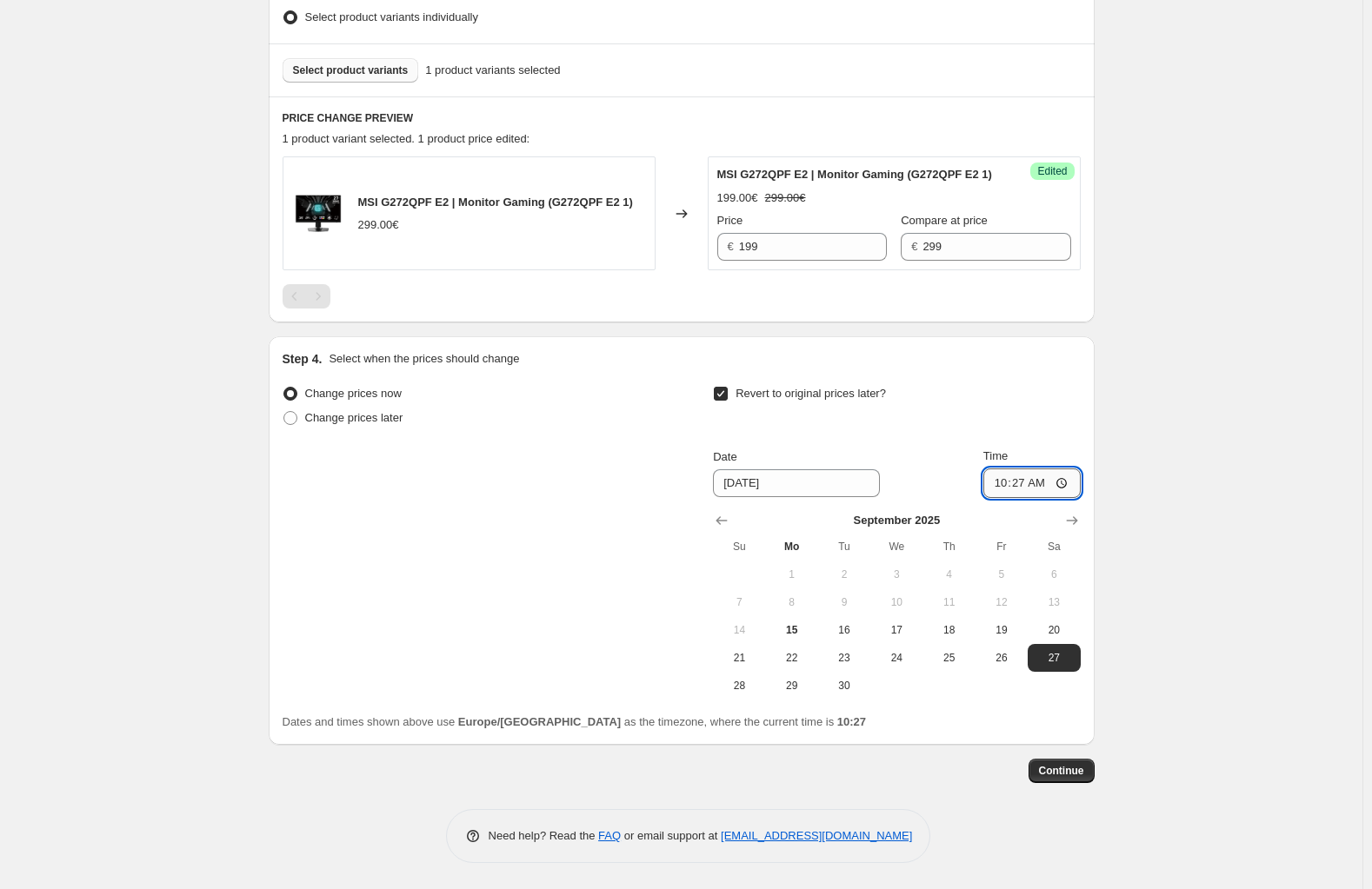
click at [1029, 478] on input "10:27" at bounding box center [1031, 483] width 97 height 30
type input "23:59"
drag, startPoint x: 1165, startPoint y: 477, endPoint x: 1152, endPoint y: 446, distance: 33.6
click at [1163, 464] on div "Create new price change job. This page is ready Create new price change job Dra…" at bounding box center [681, 155] width 1362 height 1468
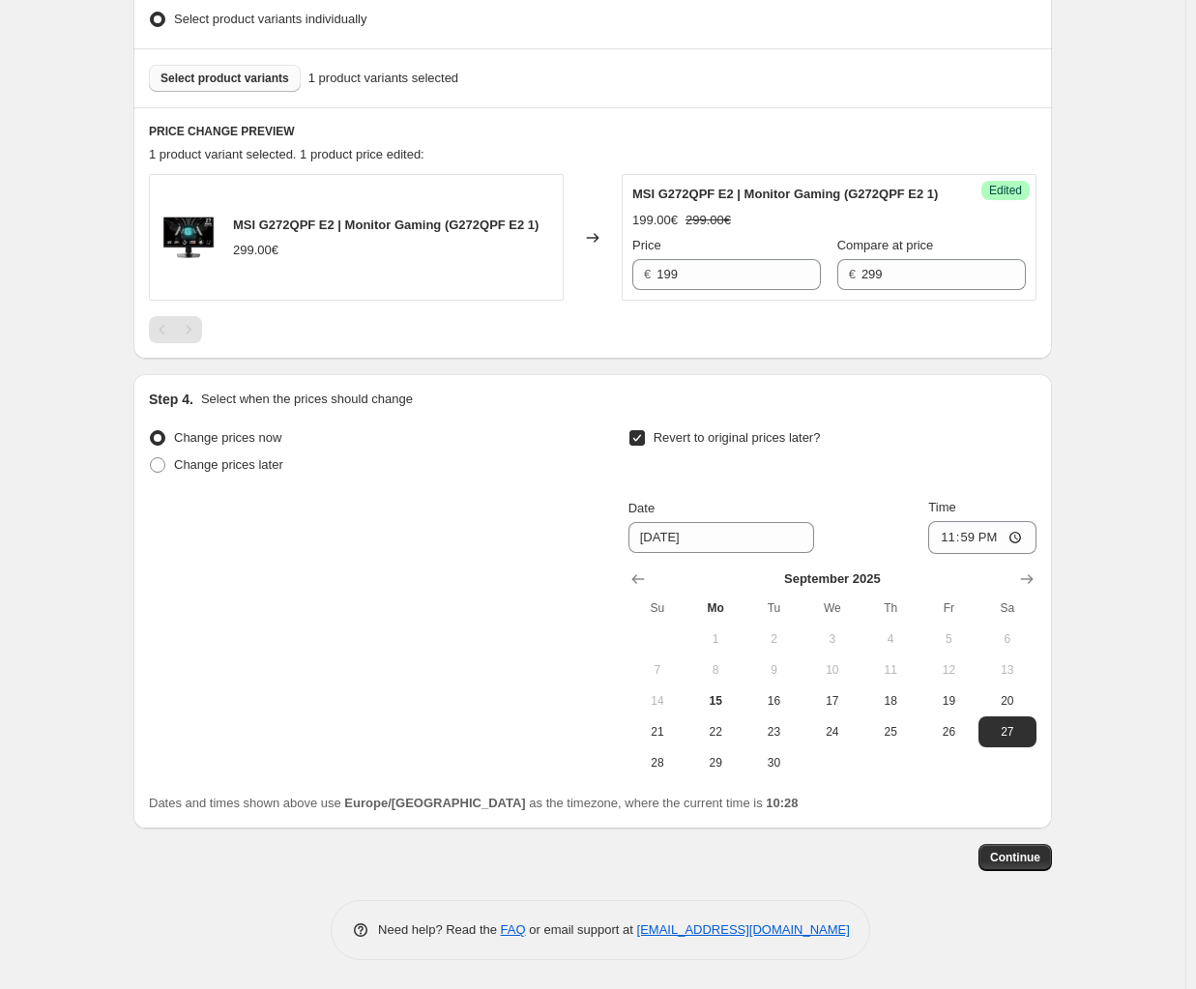
click at [1122, 368] on div "Create new price change job. This page is ready Create new price change job Dra…" at bounding box center [592, 172] width 1185 height 1633
drag, startPoint x: 271, startPoint y: 219, endPoint x: 2, endPoint y: 229, distance: 269.0
click at [334, 218] on span "MSI G272QPF E2 | Monitor Gaming (G272QPF E2 1)" at bounding box center [386, 225] width 306 height 15
copy span "G272QPF E2"
click at [1135, 377] on div "Create new price change job. This page is ready Create new price change job Dra…" at bounding box center [592, 172] width 1185 height 1633
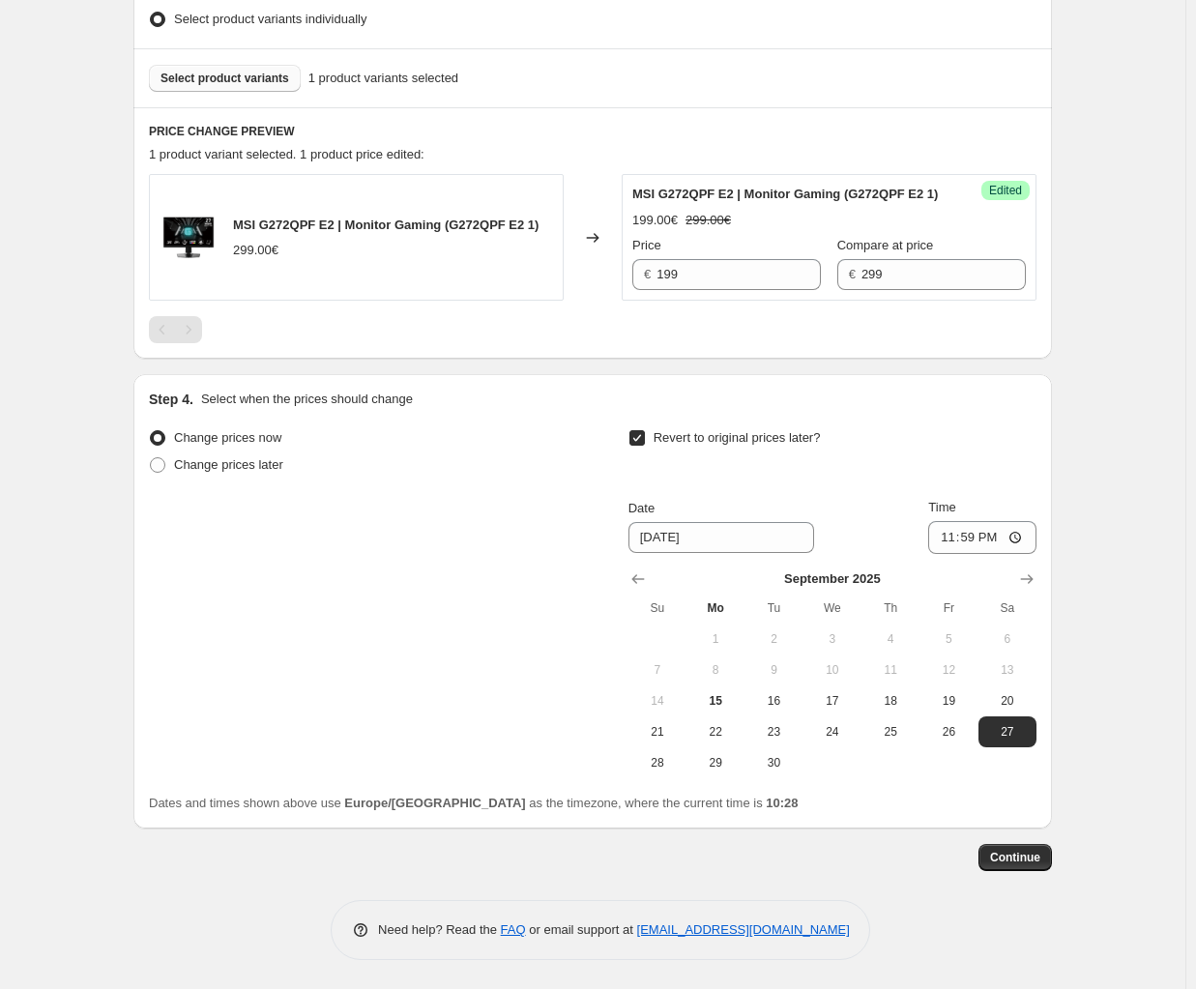
click at [1126, 477] on div "Create new price change job. This page is ready Create new price change job Dra…" at bounding box center [592, 172] width 1185 height 1633
click at [1022, 861] on span "Continue" at bounding box center [1015, 857] width 50 height 15
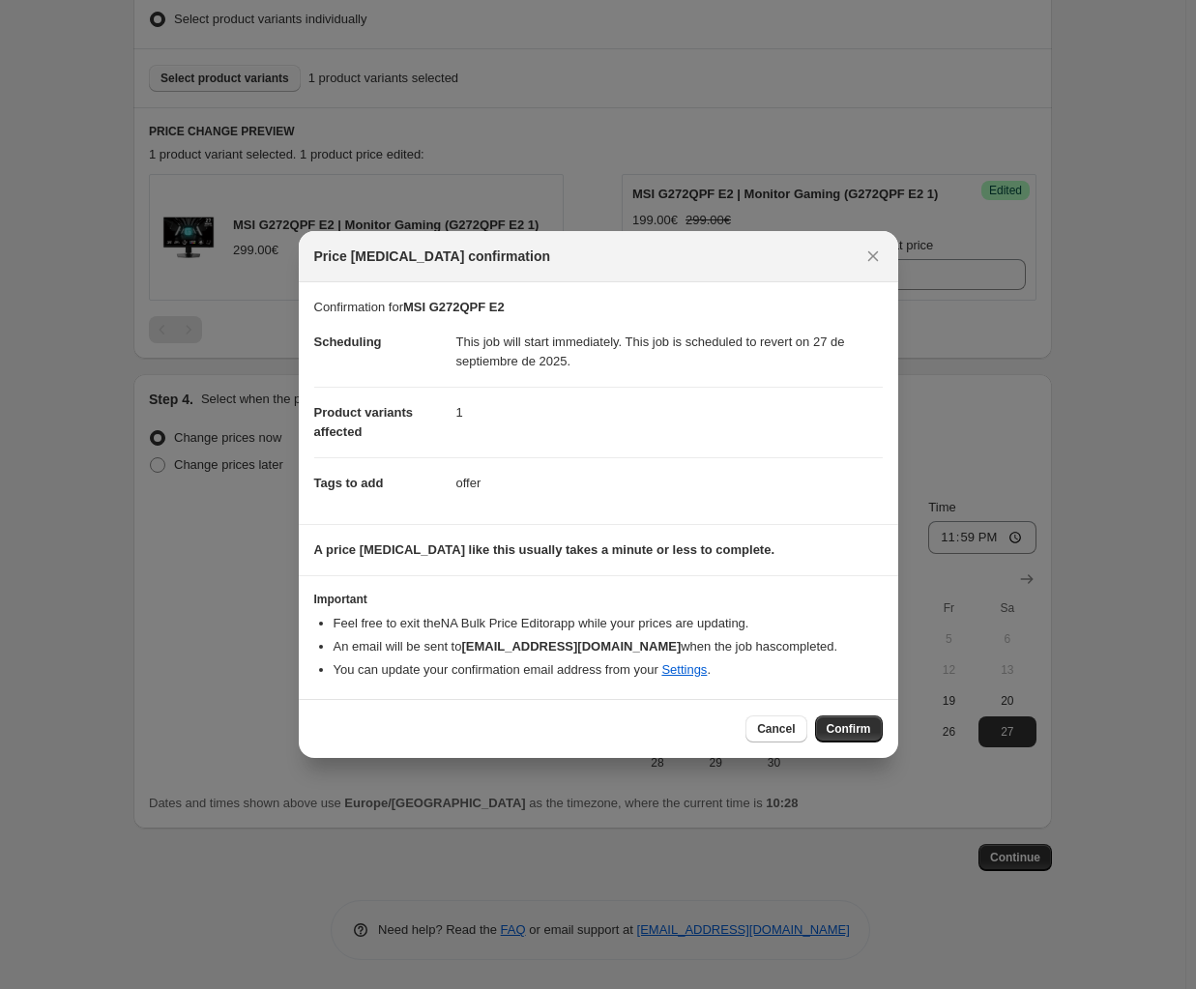
drag, startPoint x: 839, startPoint y: 734, endPoint x: 844, endPoint y: 720, distance: 14.4
click at [839, 733] on span "Confirm" at bounding box center [849, 728] width 44 height 15
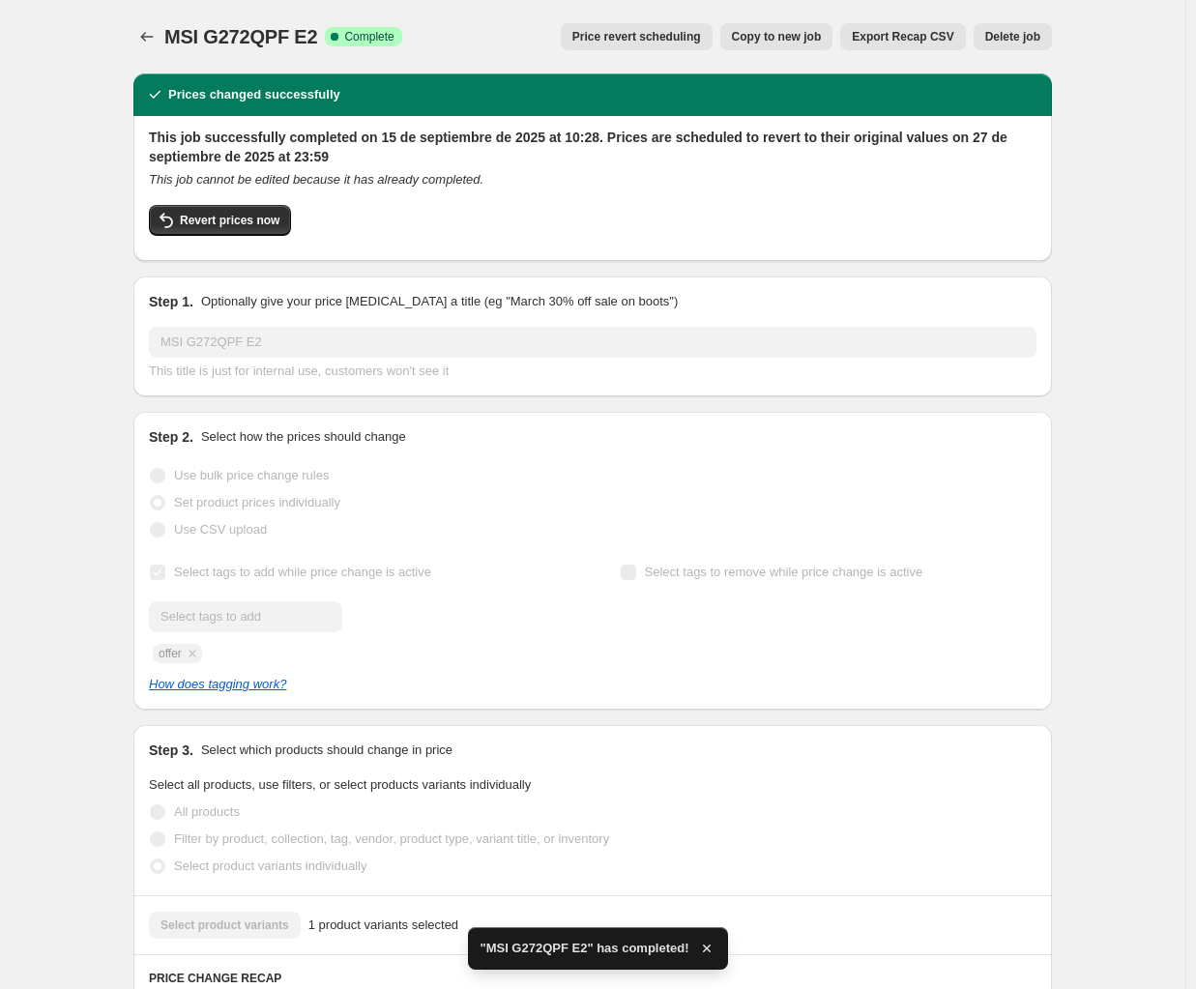
drag, startPoint x: 1103, startPoint y: 223, endPoint x: 1081, endPoint y: 152, distance: 74.9
click at [1104, 215] on div "MSI G272QPF E2. This page is ready MSI G272QPF E2 Success Complete Complete Pri…" at bounding box center [592, 896] width 1185 height 1793
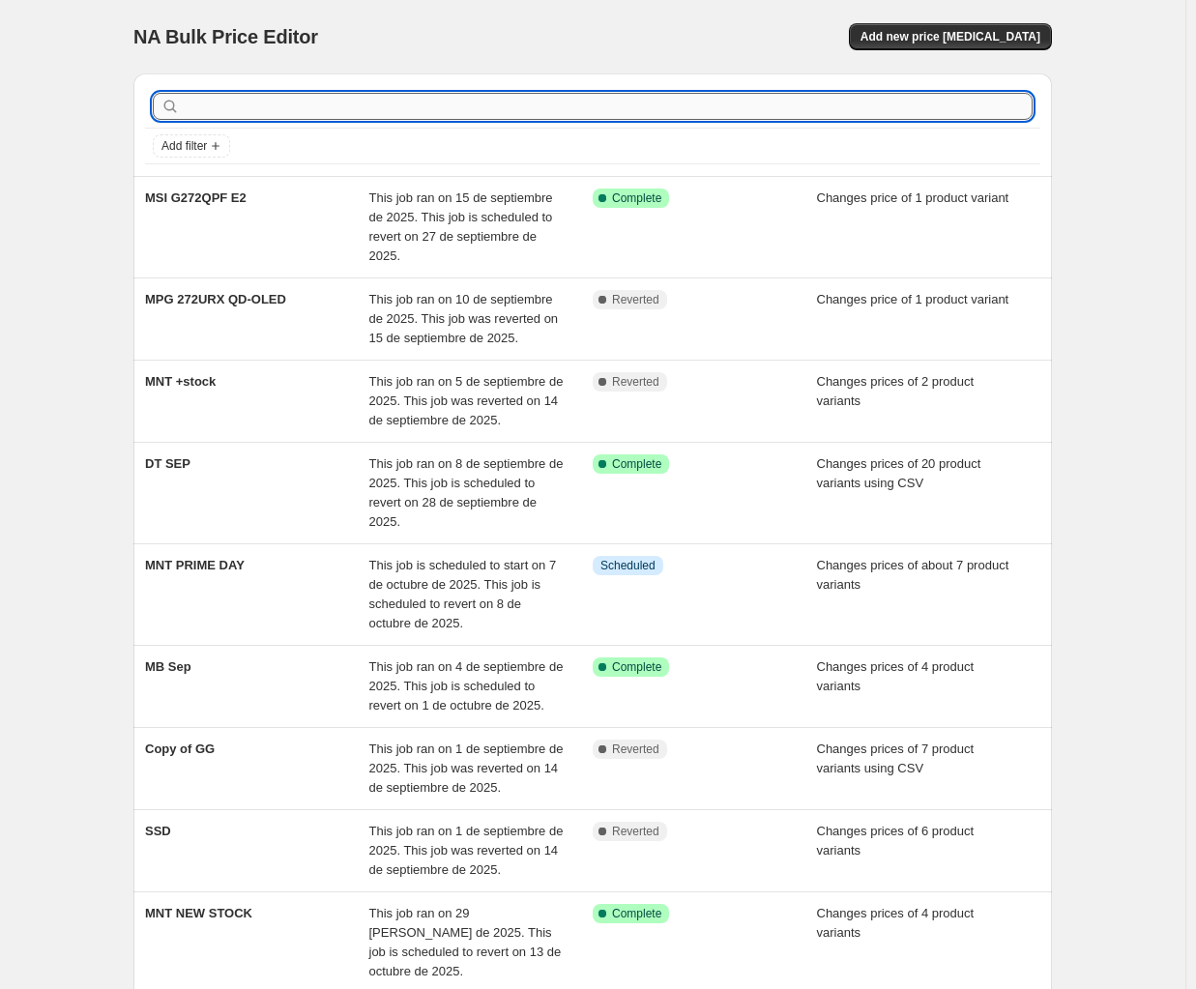
click at [251, 103] on input "text" at bounding box center [608, 106] width 849 height 27
type input "MNT"
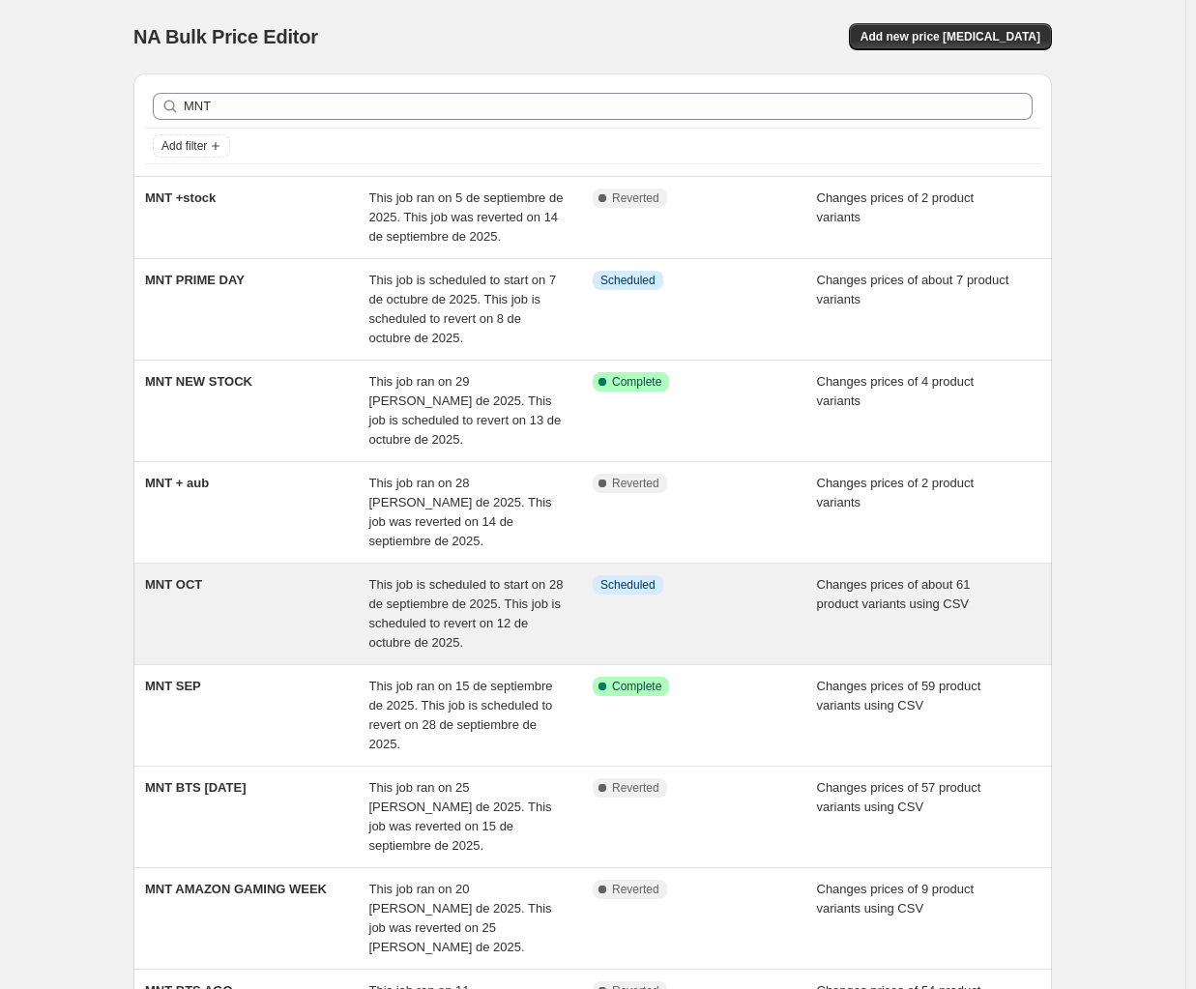
click at [244, 575] on div "MNT OCT" at bounding box center [257, 613] width 224 height 77
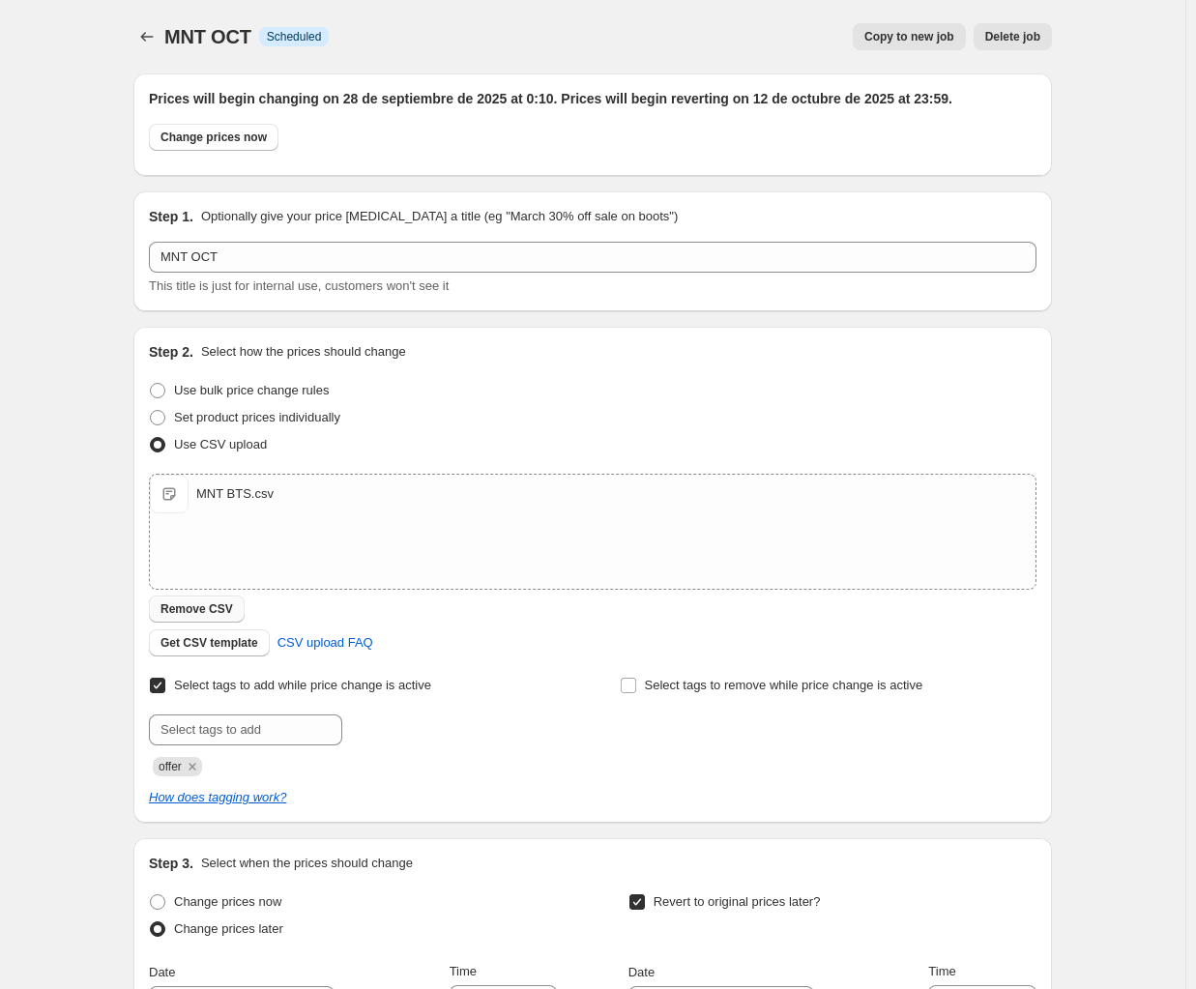
click at [222, 597] on button "Remove CSV" at bounding box center [197, 609] width 96 height 27
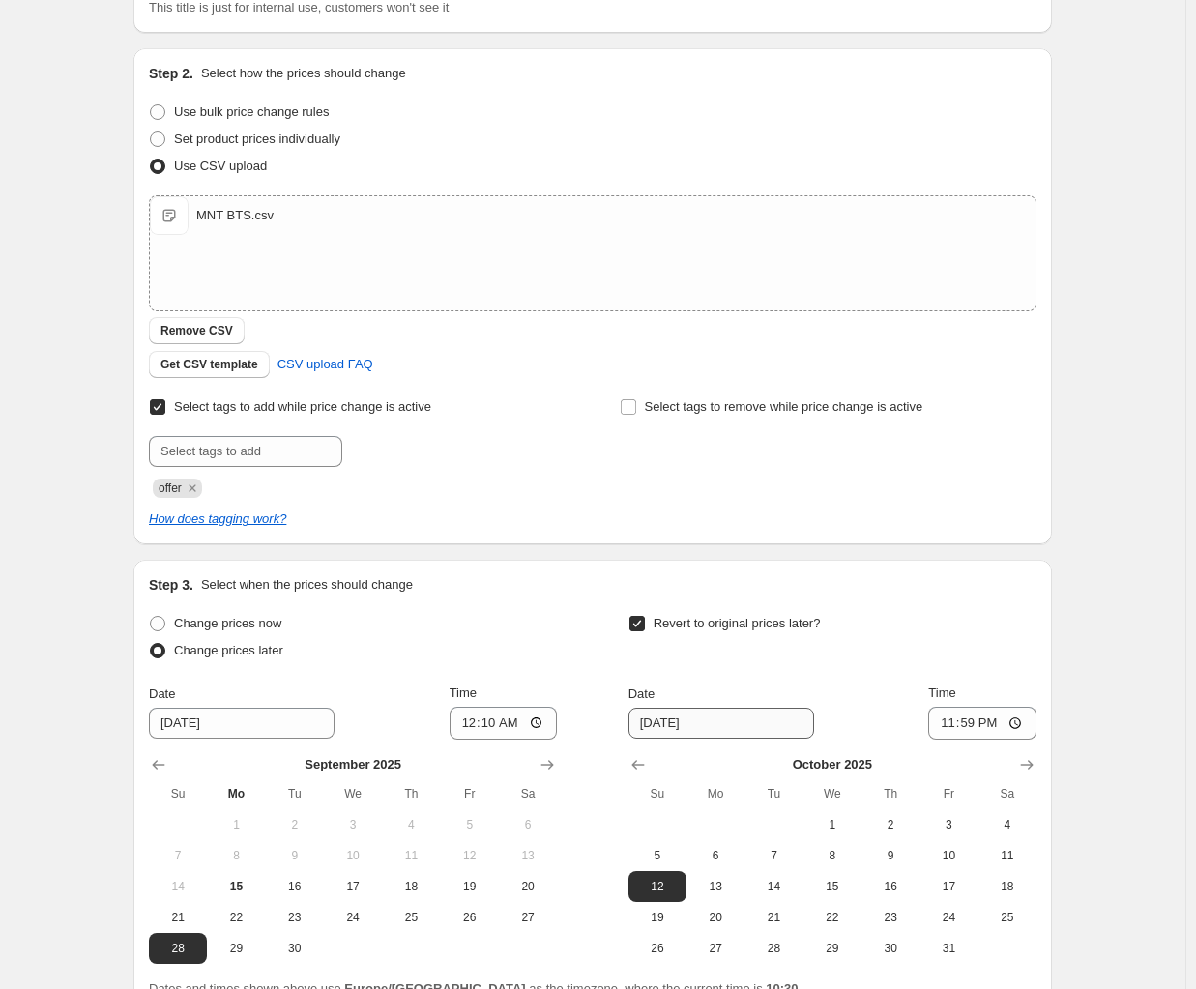
scroll to position [462, 0]
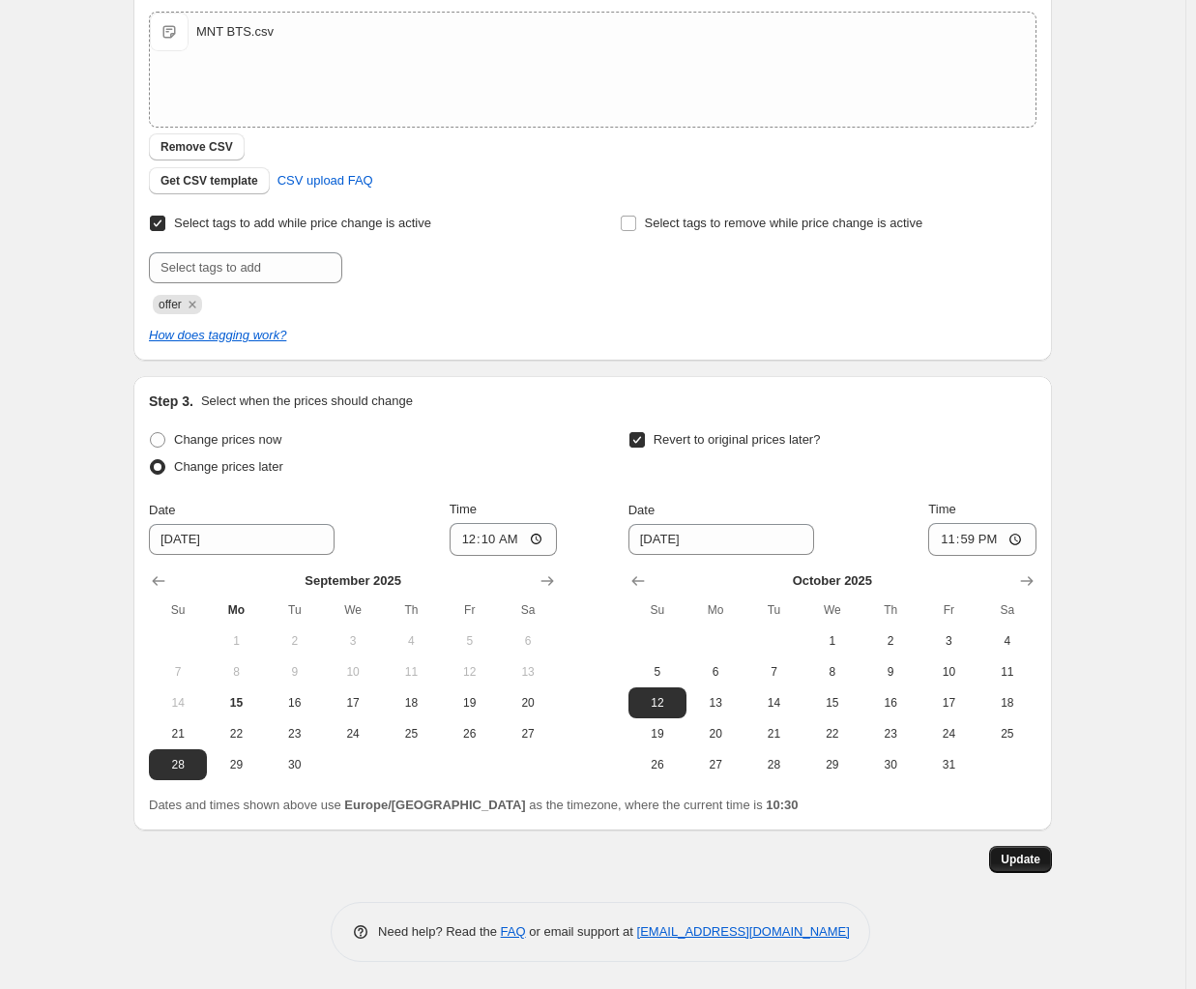
click at [1040, 855] on span "Update" at bounding box center [1021, 859] width 40 height 15
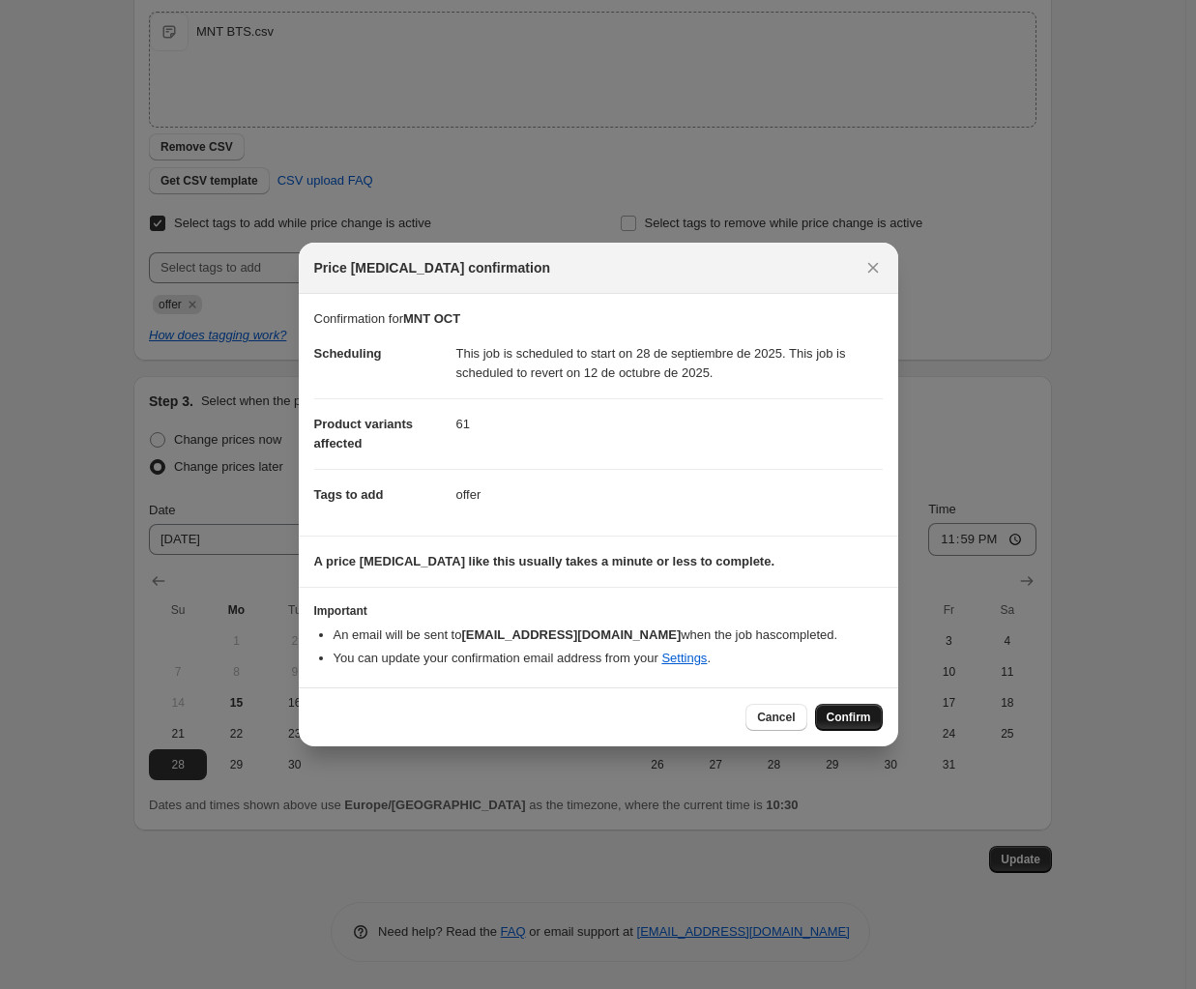
click at [831, 716] on span "Confirm" at bounding box center [849, 717] width 44 height 15
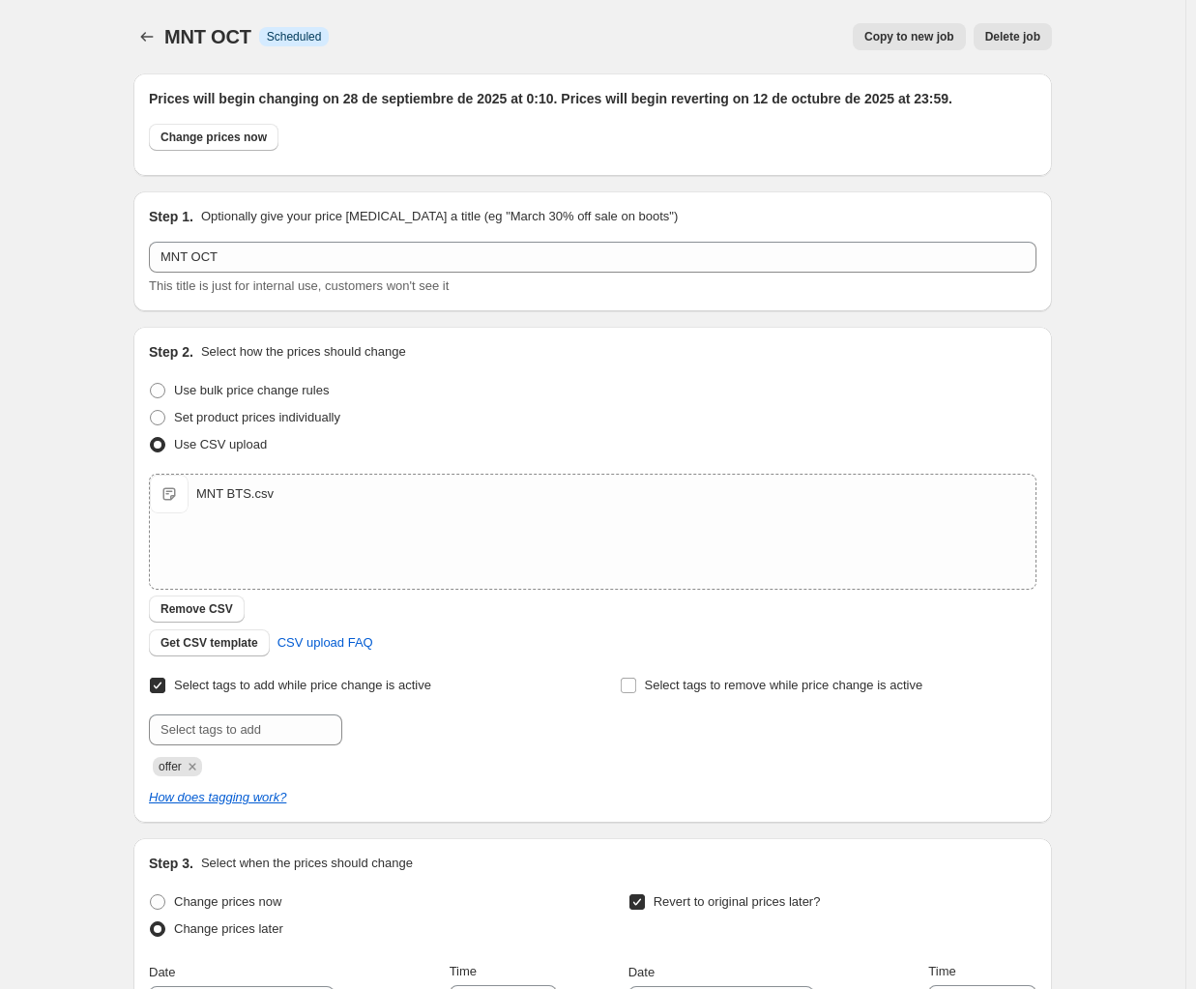
scroll to position [462, 0]
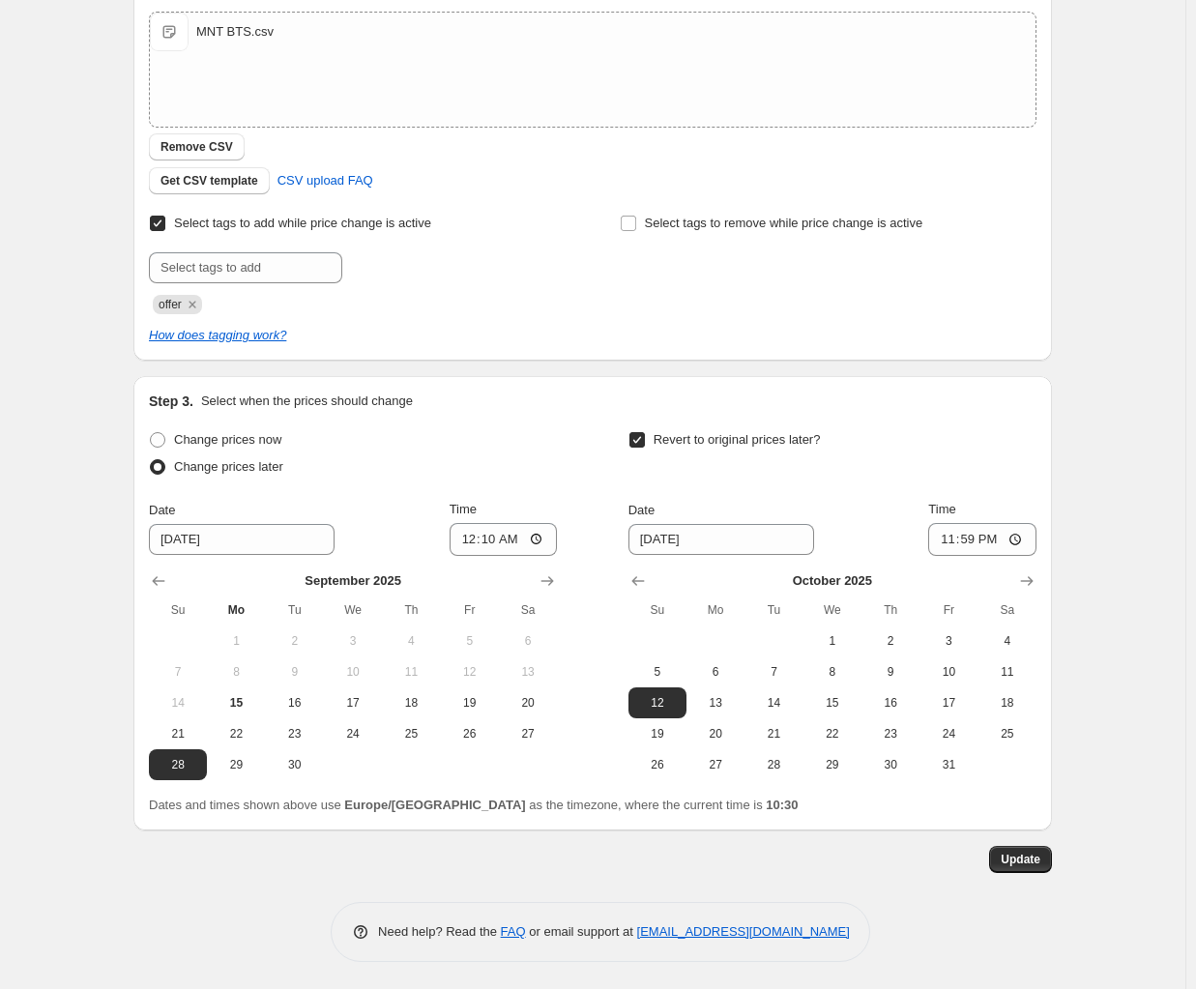
click at [1075, 233] on div "MNT OCT. This page is ready MNT OCT Info Scheduled Copy to new job Delete job M…" at bounding box center [592, 264] width 965 height 1453
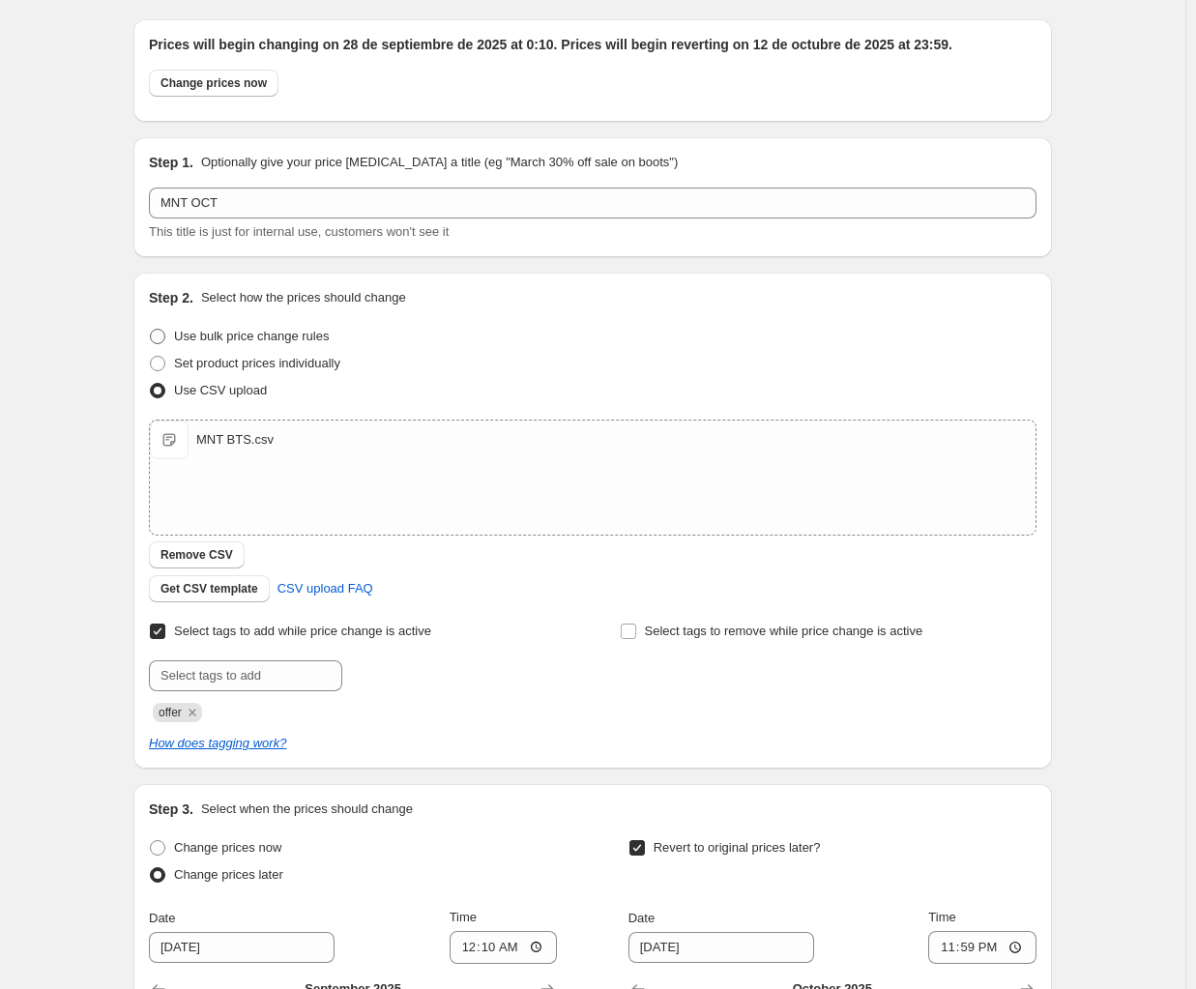
scroll to position [0, 0]
